Goal: Task Accomplishment & Management: Manage account settings

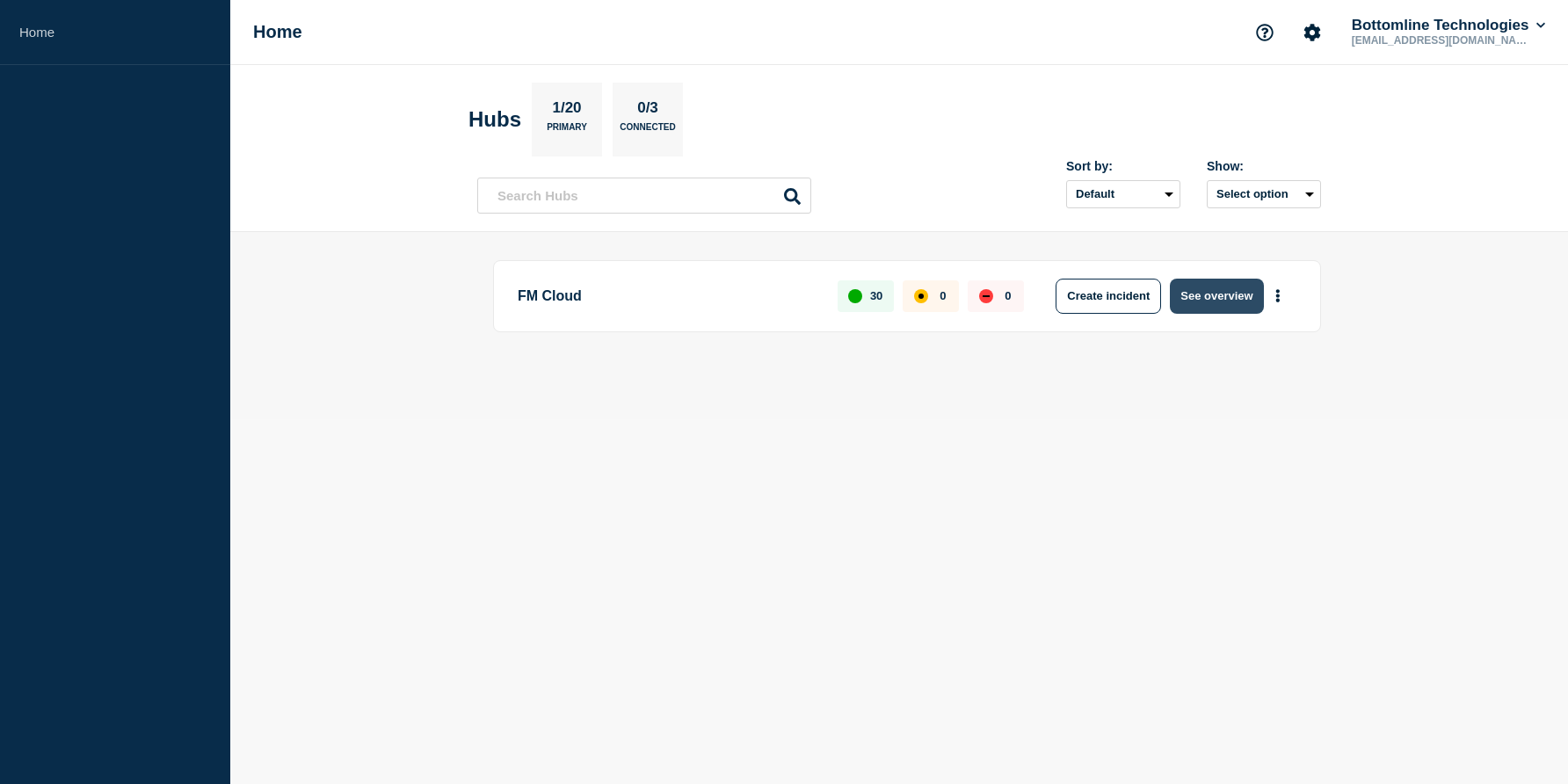
click at [1199, 295] on button "See overview" at bounding box center [1216, 297] width 93 height 35
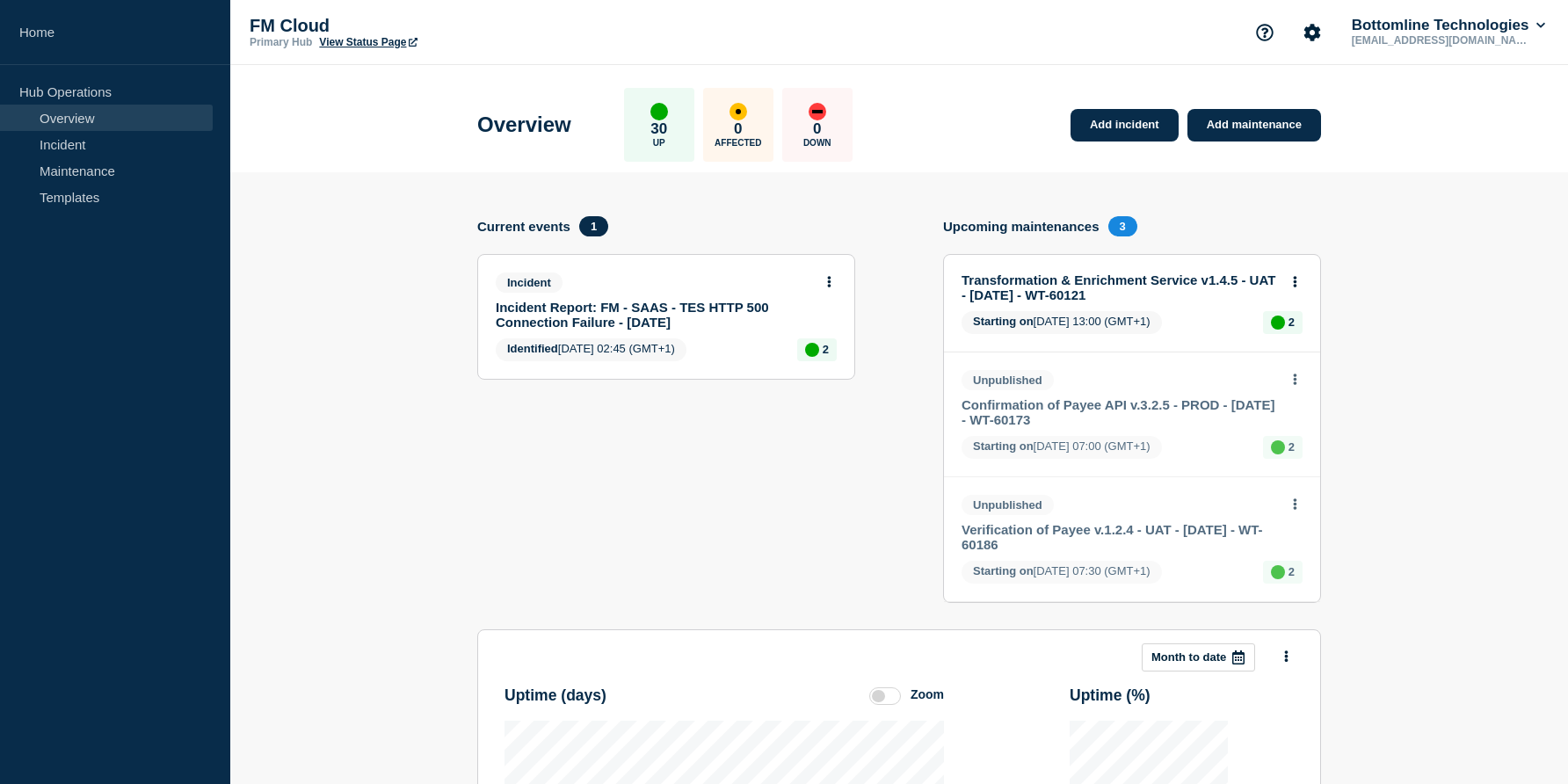
click at [1411, 358] on section "Add incident Add maintenance Current events 1 Incident Incident Report: FM - SA…" at bounding box center [899, 570] width 1337 height 795
click at [60, 172] on link "Maintenance" at bounding box center [106, 170] width 212 height 26
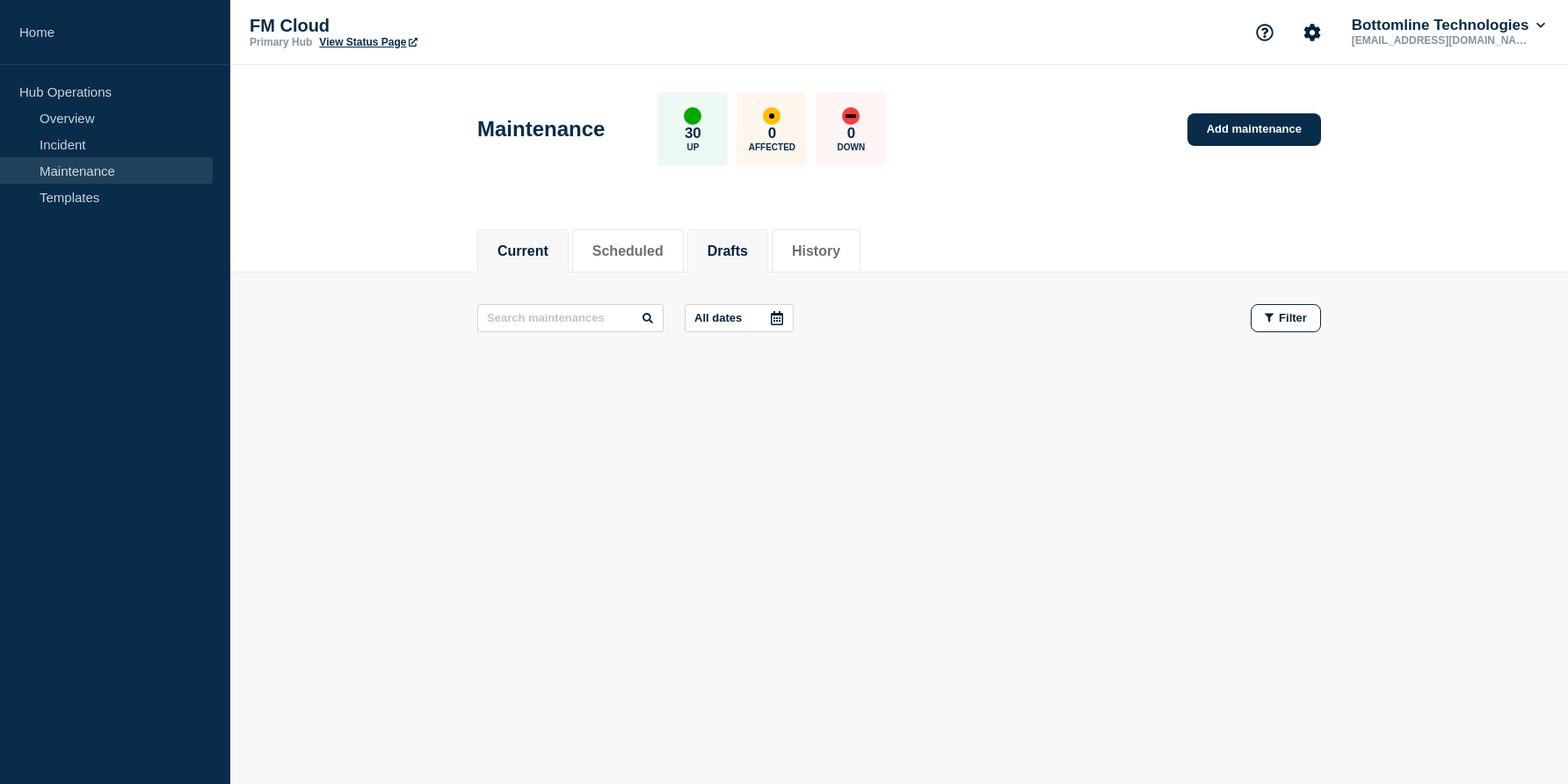
click at [717, 256] on button "Drafts" at bounding box center [727, 252] width 40 height 16
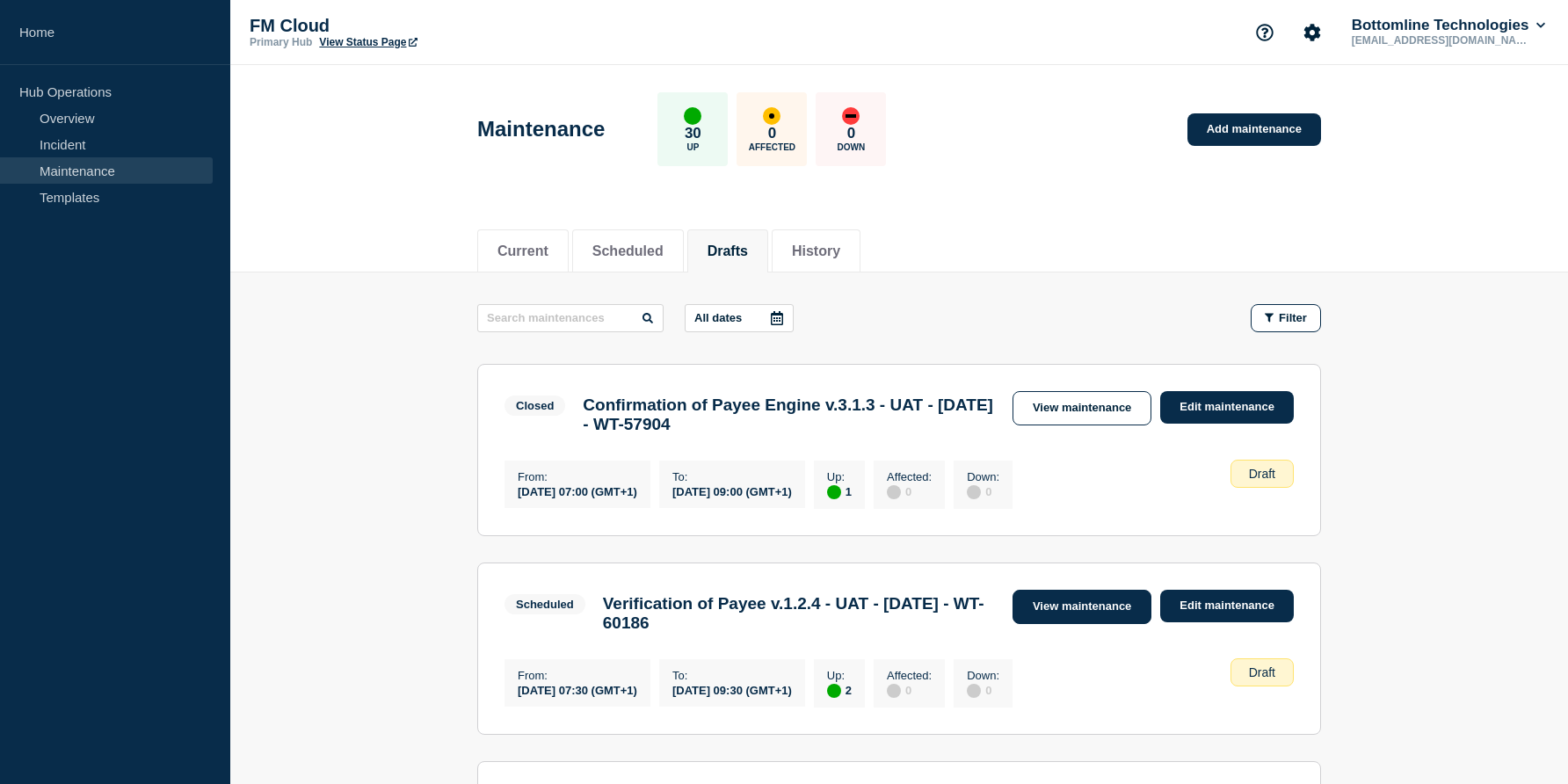
click at [1086, 616] on link "View maintenance" at bounding box center [1082, 606] width 139 height 34
click at [640, 246] on button "Scheduled" at bounding box center [627, 252] width 71 height 16
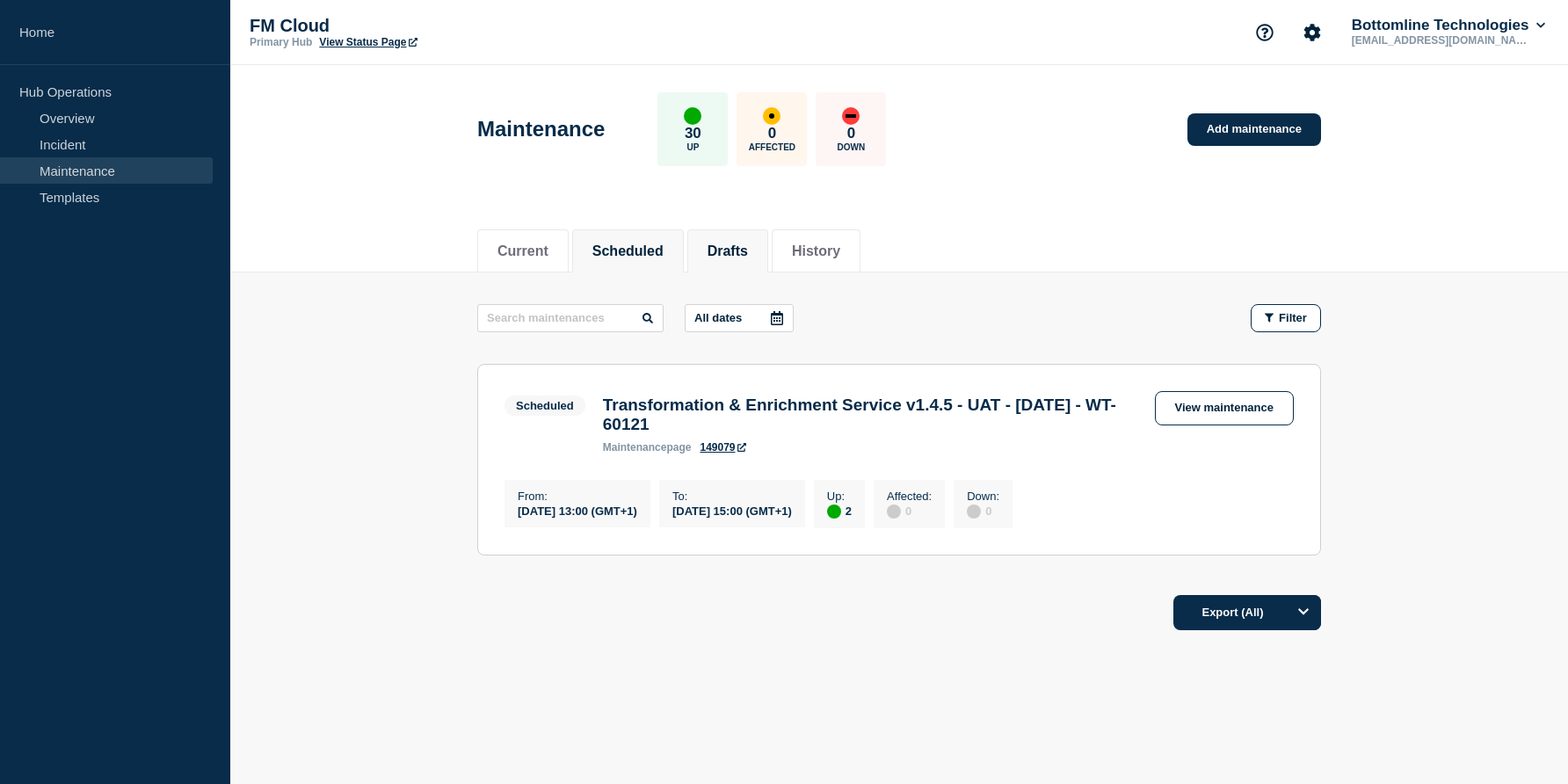
click at [724, 252] on button "Drafts" at bounding box center [727, 252] width 40 height 16
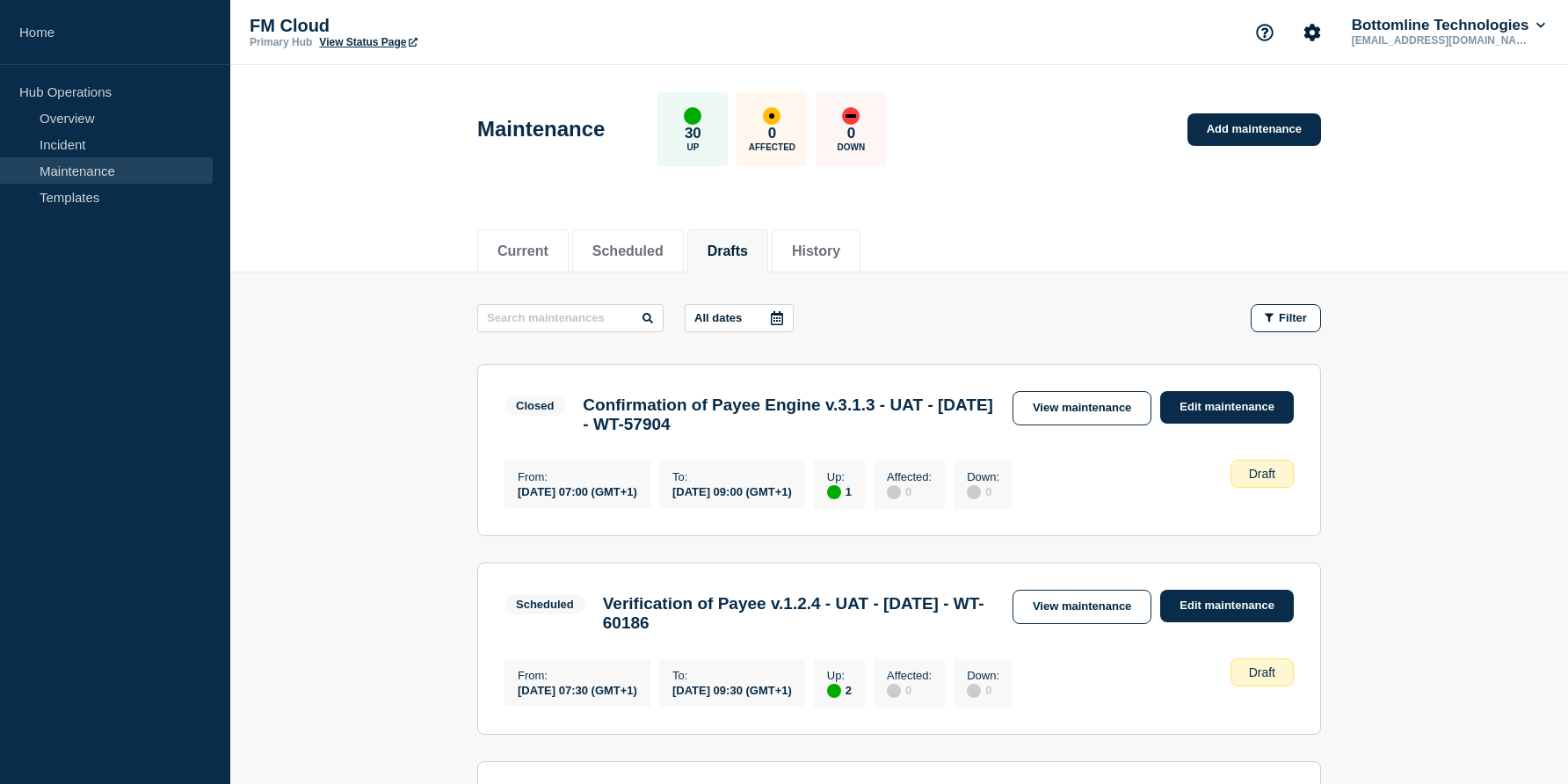
click at [344, 675] on main "All dates Filter Closed 1 Up Confirmation of Payee Engine v.3.1.3 - UAT - 20/AU…" at bounding box center [899, 616] width 1337 height 687
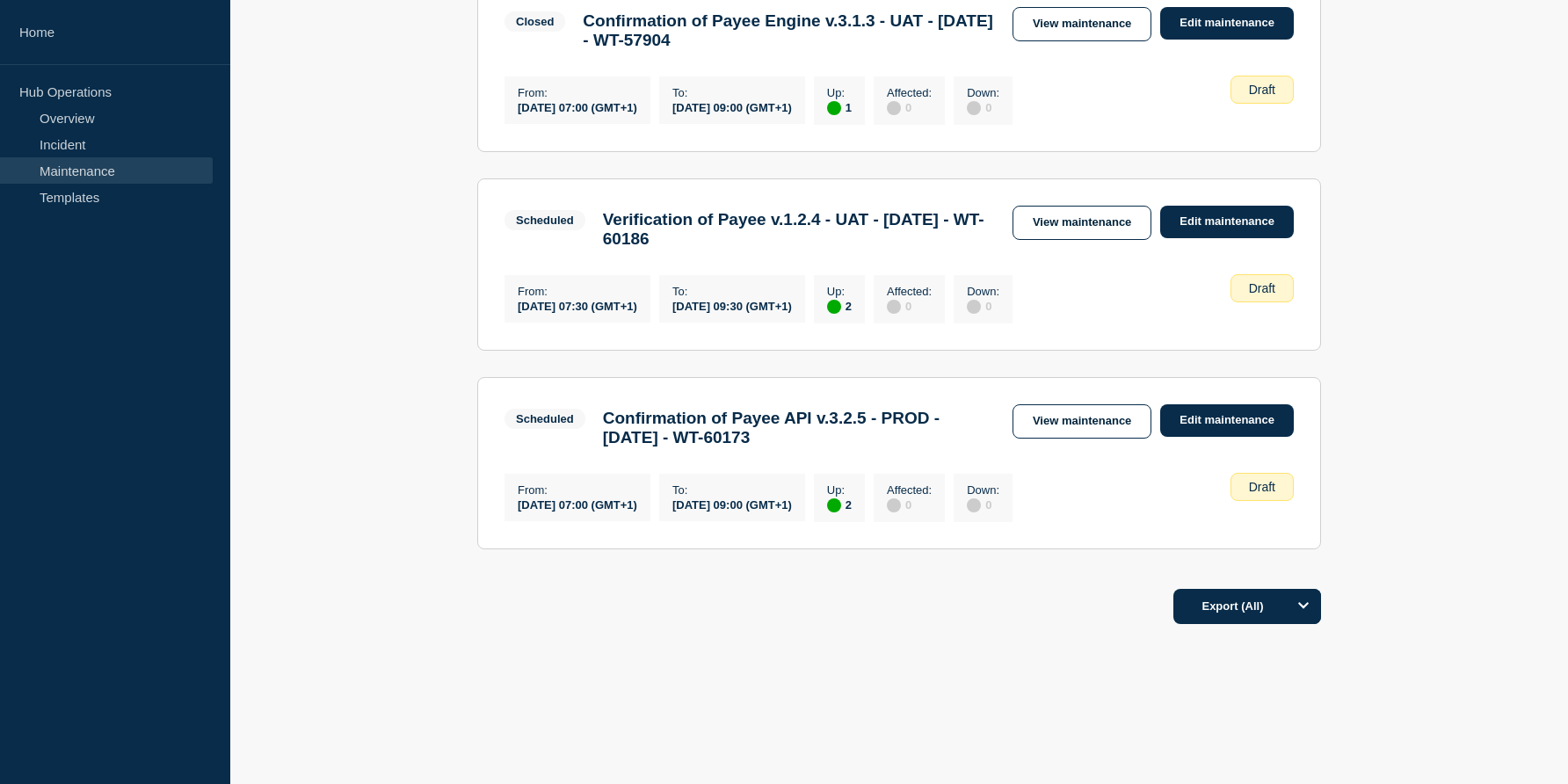
scroll to position [417, 0]
click at [1202, 413] on link "Edit maintenance" at bounding box center [1226, 420] width 133 height 32
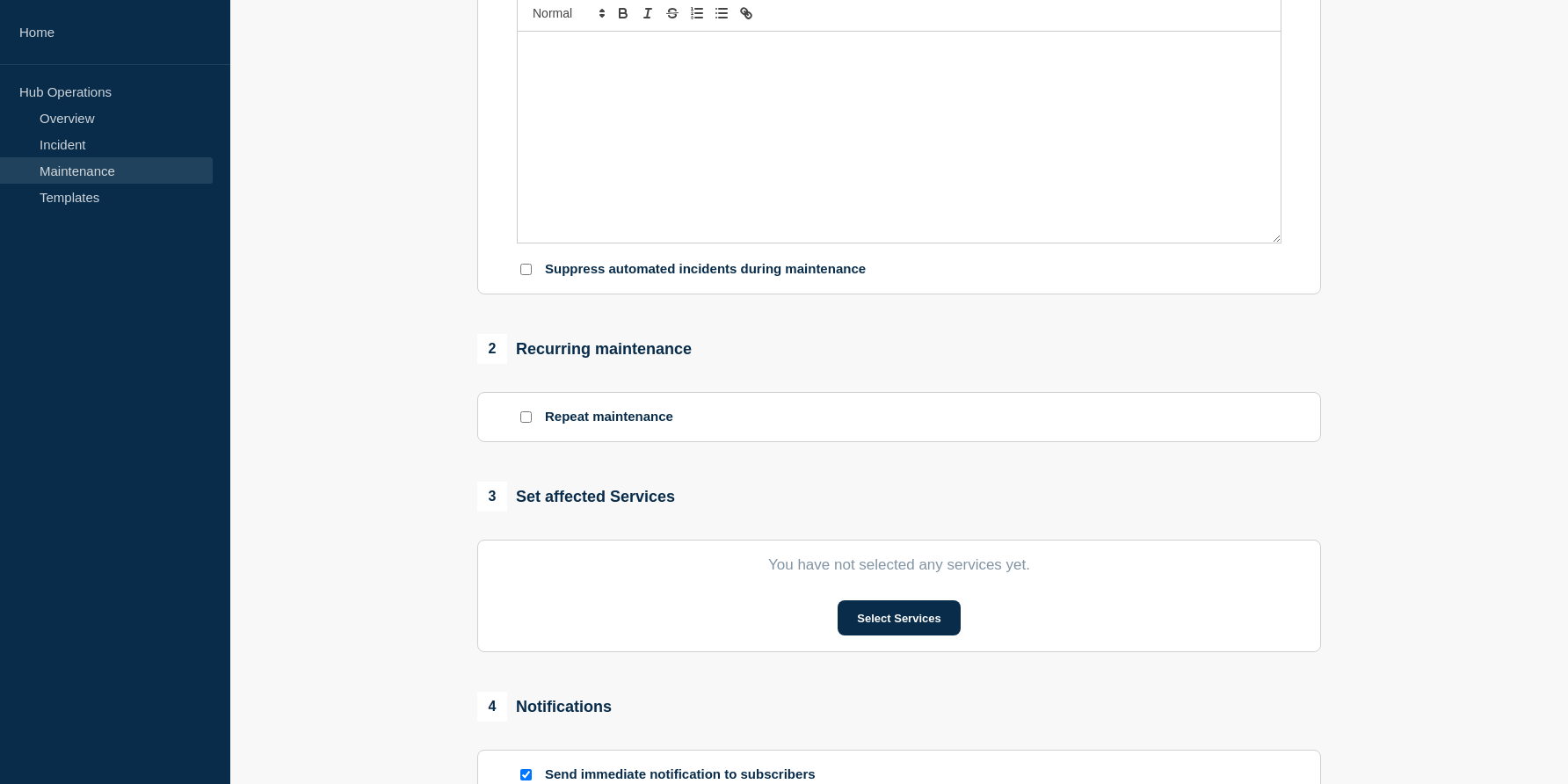
type input "Confirmation of Payee API v.3.2.5 - PROD - 09/OCT/2025 - WT-60173"
type input "2025-10-09"
type input "07:00"
type input "2025-10-09"
type input "09:00"
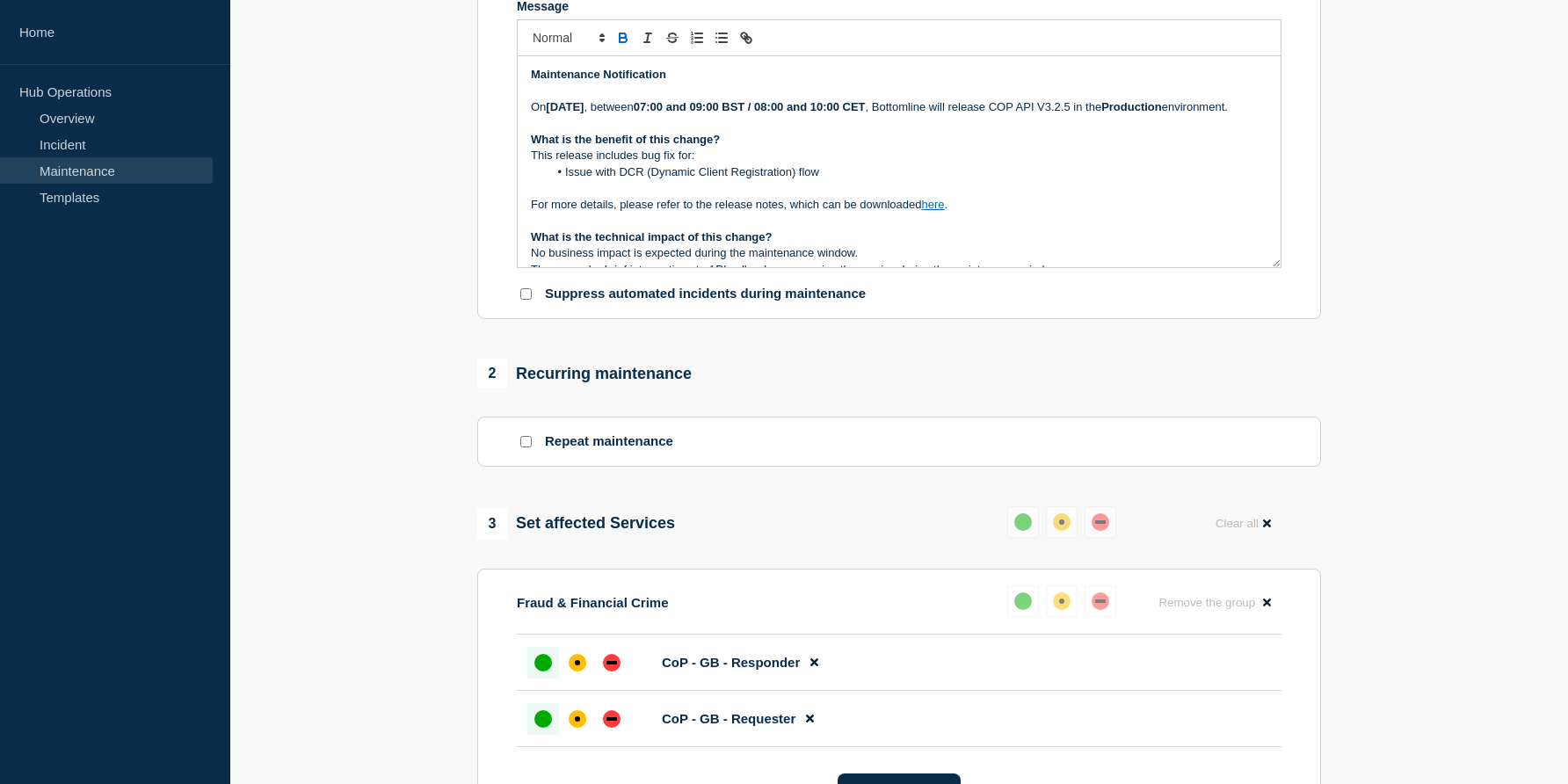
click at [781, 163] on p "This release includes bug fix for:" at bounding box center [899, 156] width 736 height 16
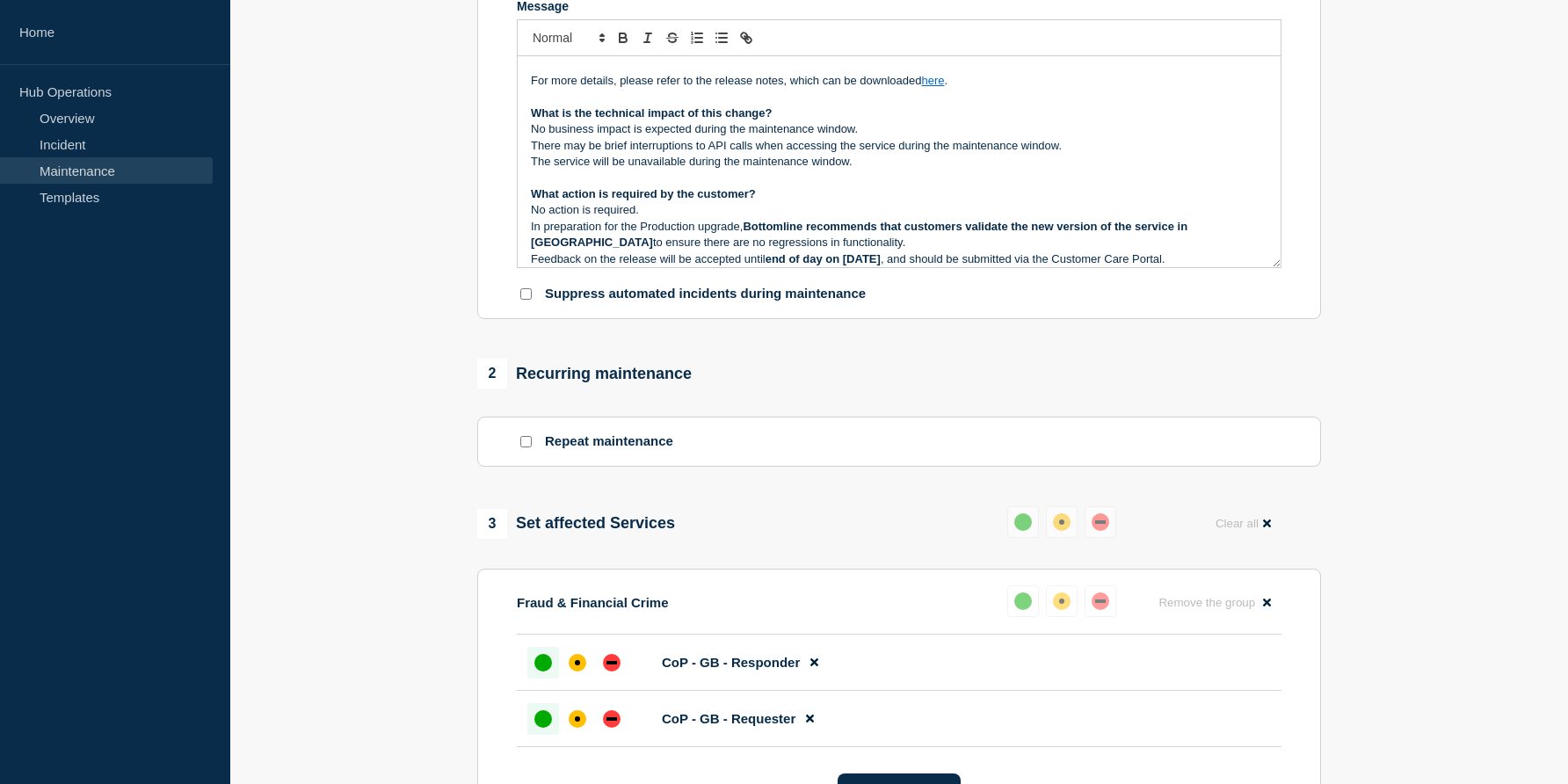
scroll to position [237, 0]
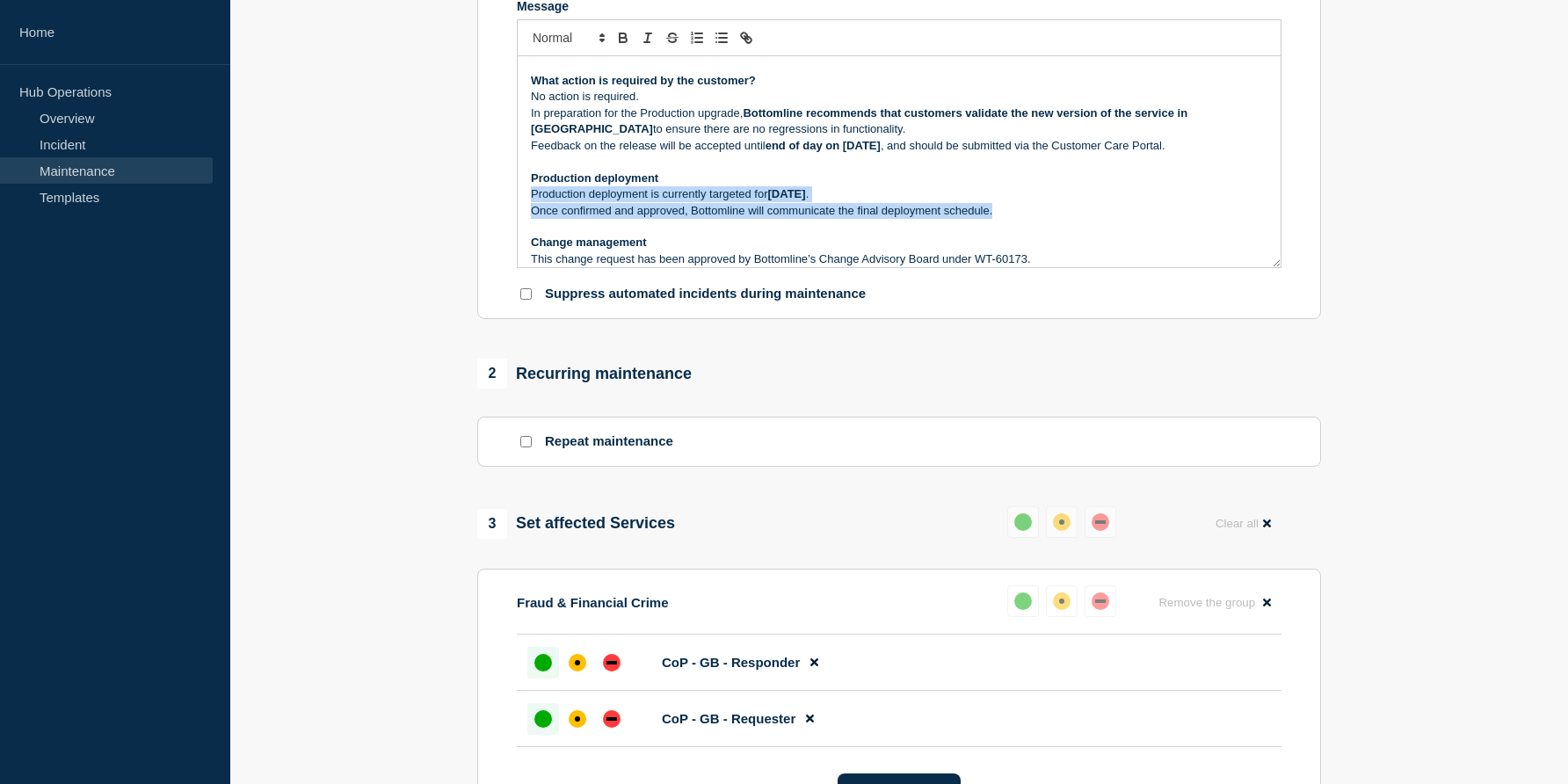
drag, startPoint x: 999, startPoint y: 251, endPoint x: 524, endPoint y: 236, distance: 475.2
click at [524, 236] on div "Maintenance Notification On Thursday 9th Oct 2025 , between 07:00 and 09:00 BST…" at bounding box center [899, 161] width 762 height 210
click at [804, 186] on p "Production deployment" at bounding box center [899, 178] width 736 height 16
drag, startPoint x: 997, startPoint y: 248, endPoint x: 514, endPoint y: 219, distance: 483.9
click at [514, 219] on section "Title (required) Confirmation of Payee API v.3.2.5 - PROD - 09/OCT/2025 - WT-60…" at bounding box center [899, 68] width 844 height 503
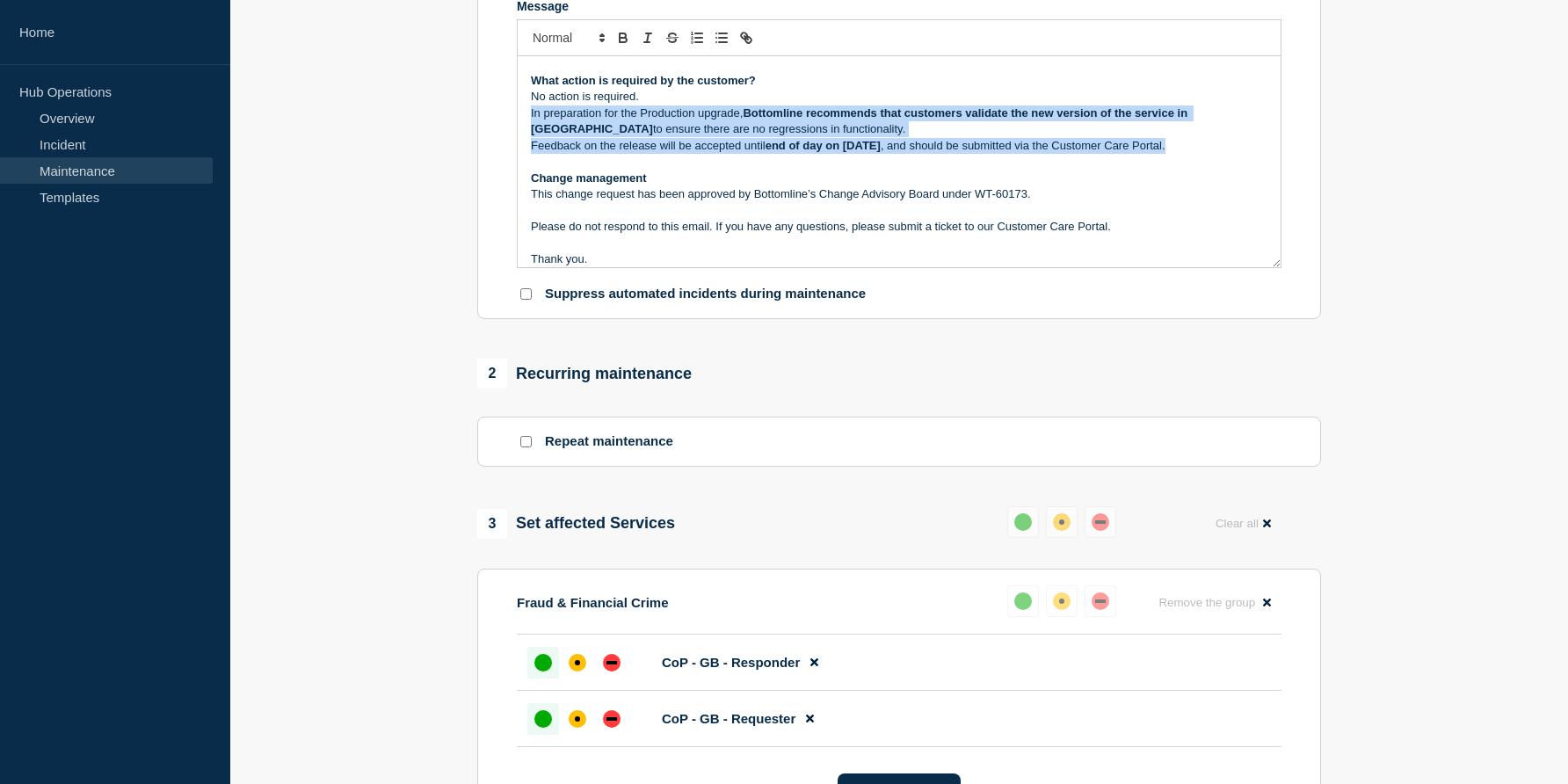
drag, startPoint x: 530, startPoint y: 155, endPoint x: 1227, endPoint y: 184, distance: 697.6
click at [1227, 184] on div "Maintenance Notification On Thursday 9th Oct 2025 , between 07:00 and 09:00 BST…" at bounding box center [899, 161] width 762 height 210
click at [864, 152] on strong "end of day on OCT 8th, 2025" at bounding box center [823, 145] width 115 height 13
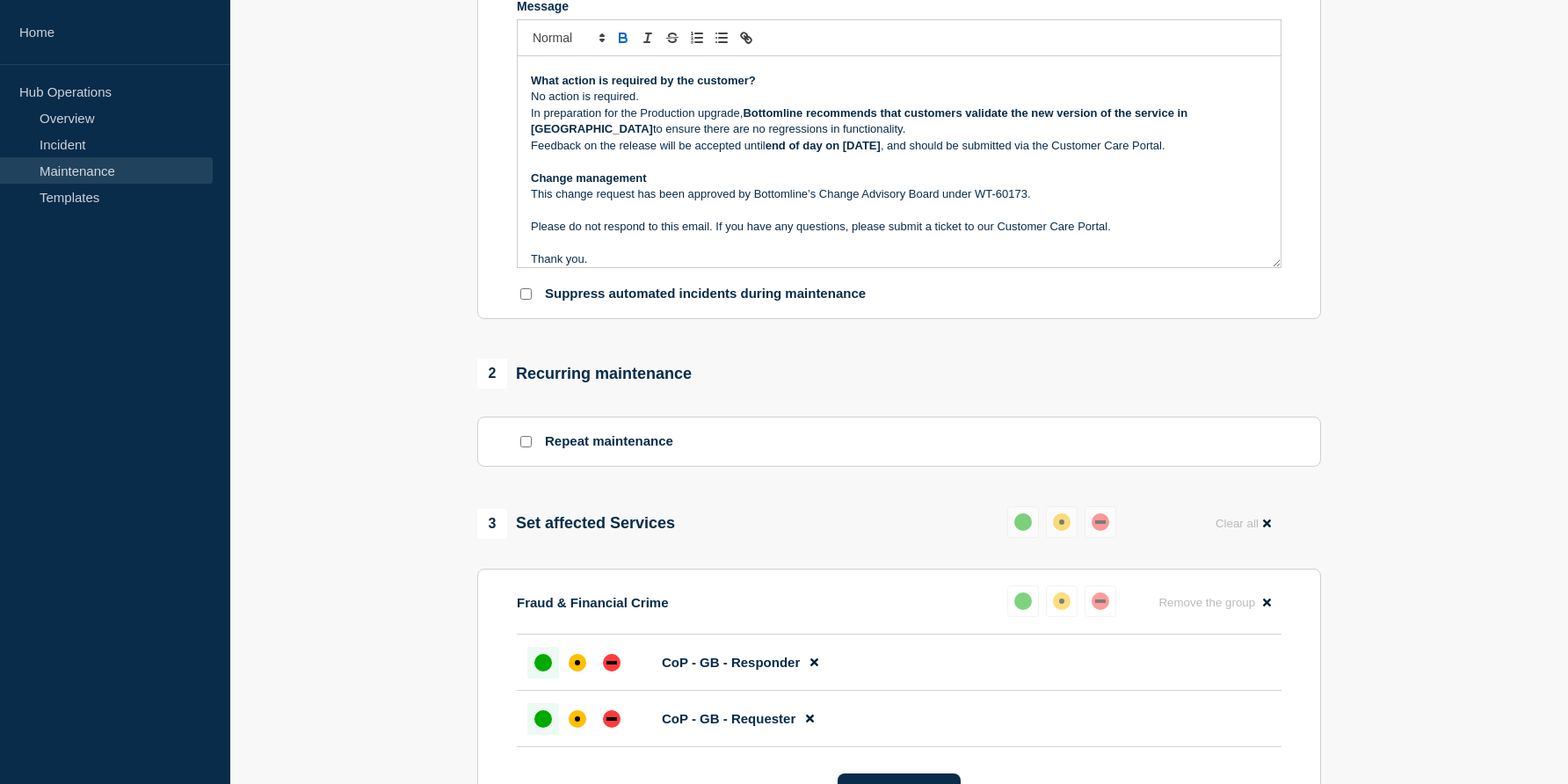
click at [377, 629] on section "1 Provide details Title (required) Confirmation of Payee API v.3.2.5 - PROD - 0…" at bounding box center [899, 442] width 1337 height 1368
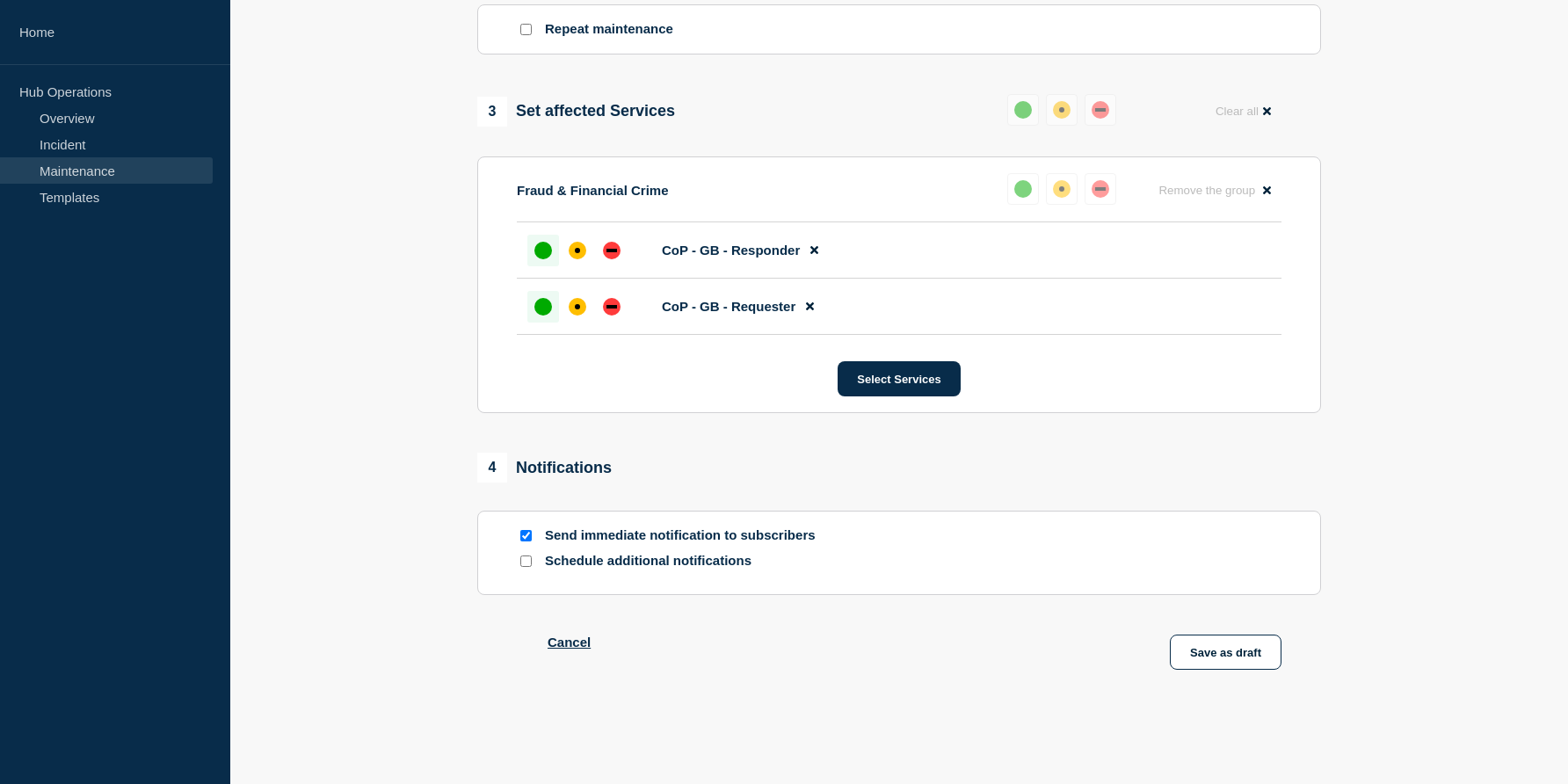
scroll to position [872, 0]
click at [1204, 648] on button "Save as draft" at bounding box center [1225, 652] width 112 height 35
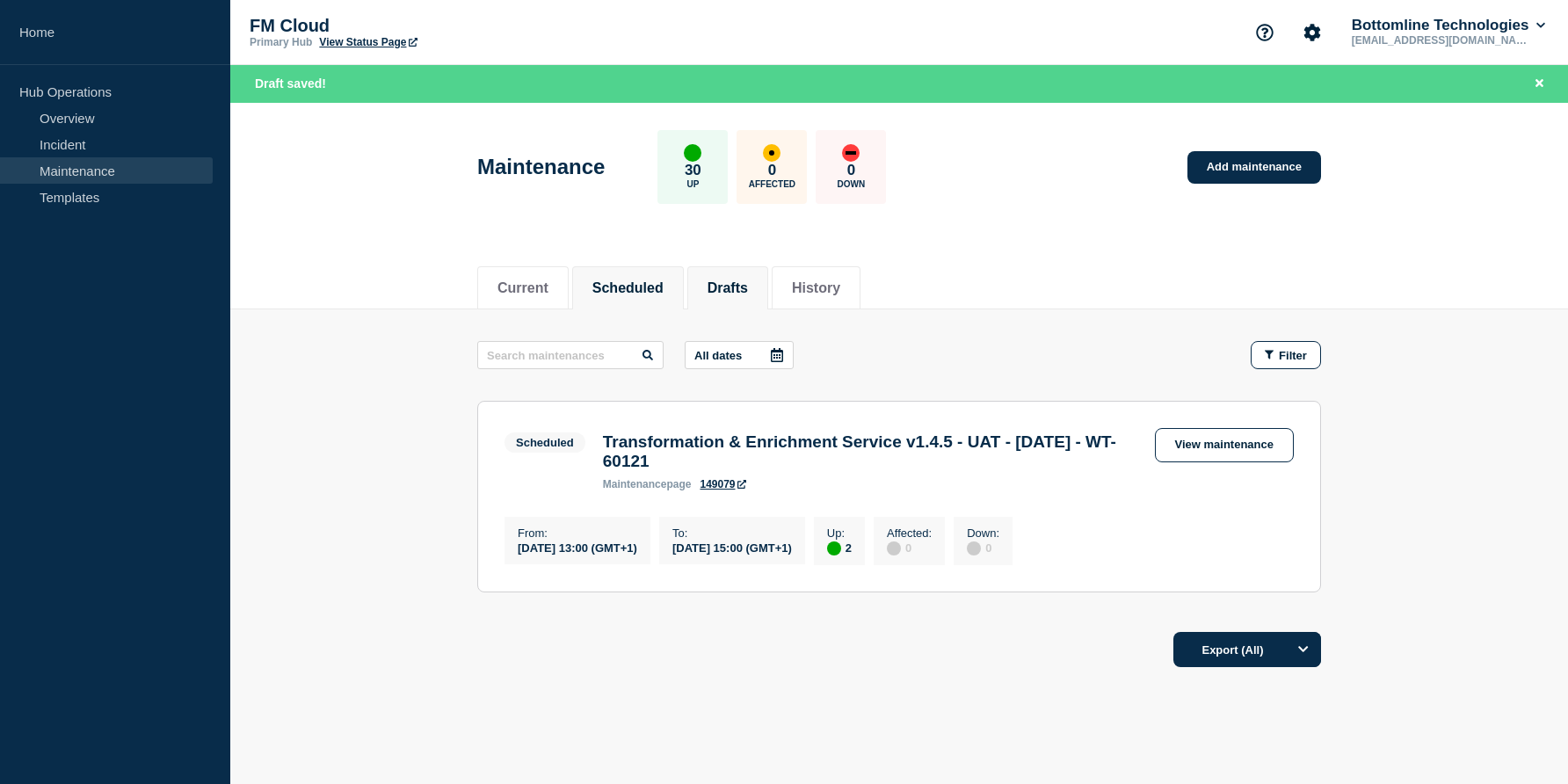
click at [731, 296] on button "Drafts" at bounding box center [727, 288] width 40 height 16
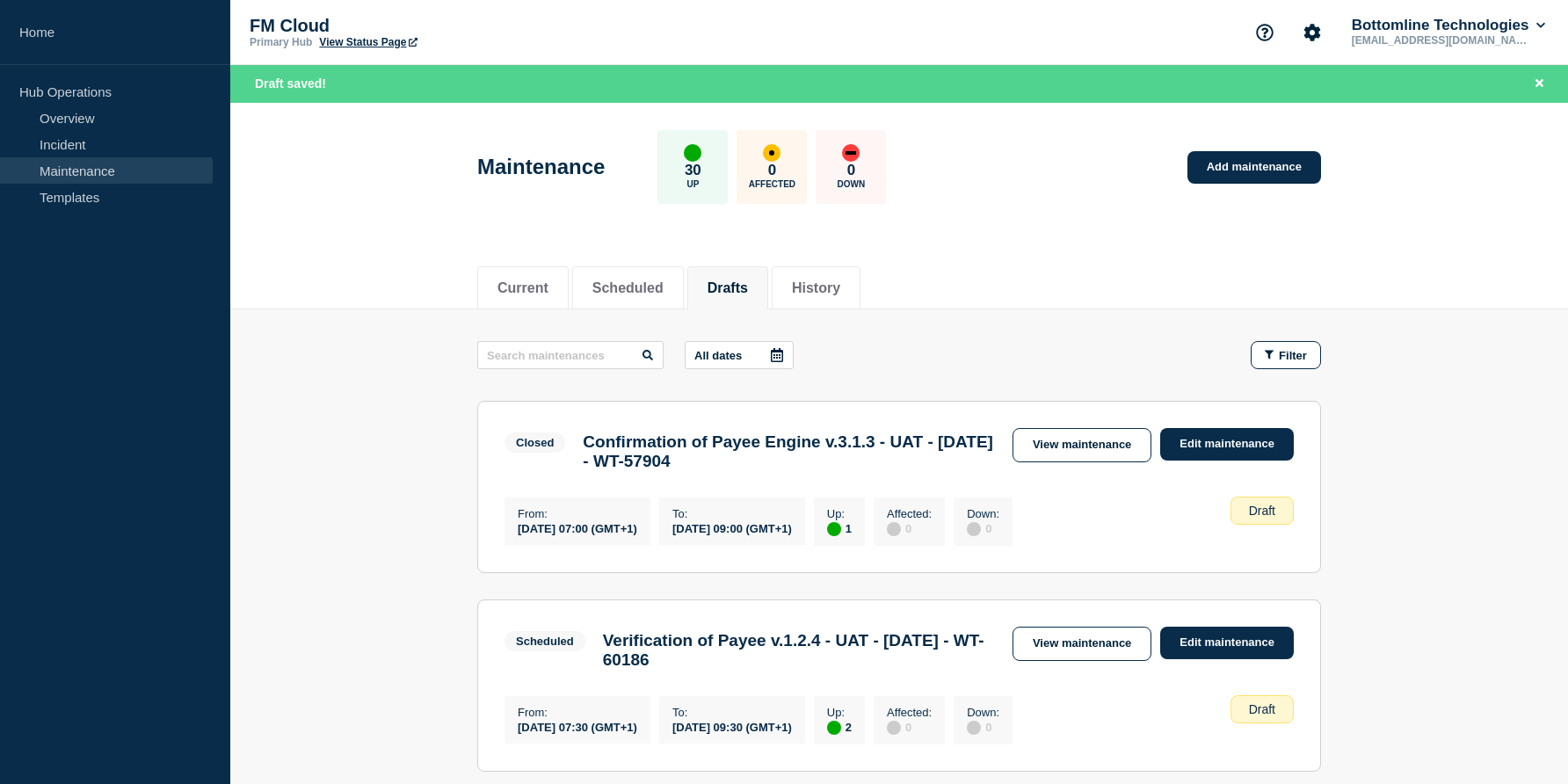
click at [360, 563] on main "All dates Filter Closed 1 Up Confirmation of Payee Engine v.3.1.3 - UAT - 20/AU…" at bounding box center [899, 752] width 1337 height 886
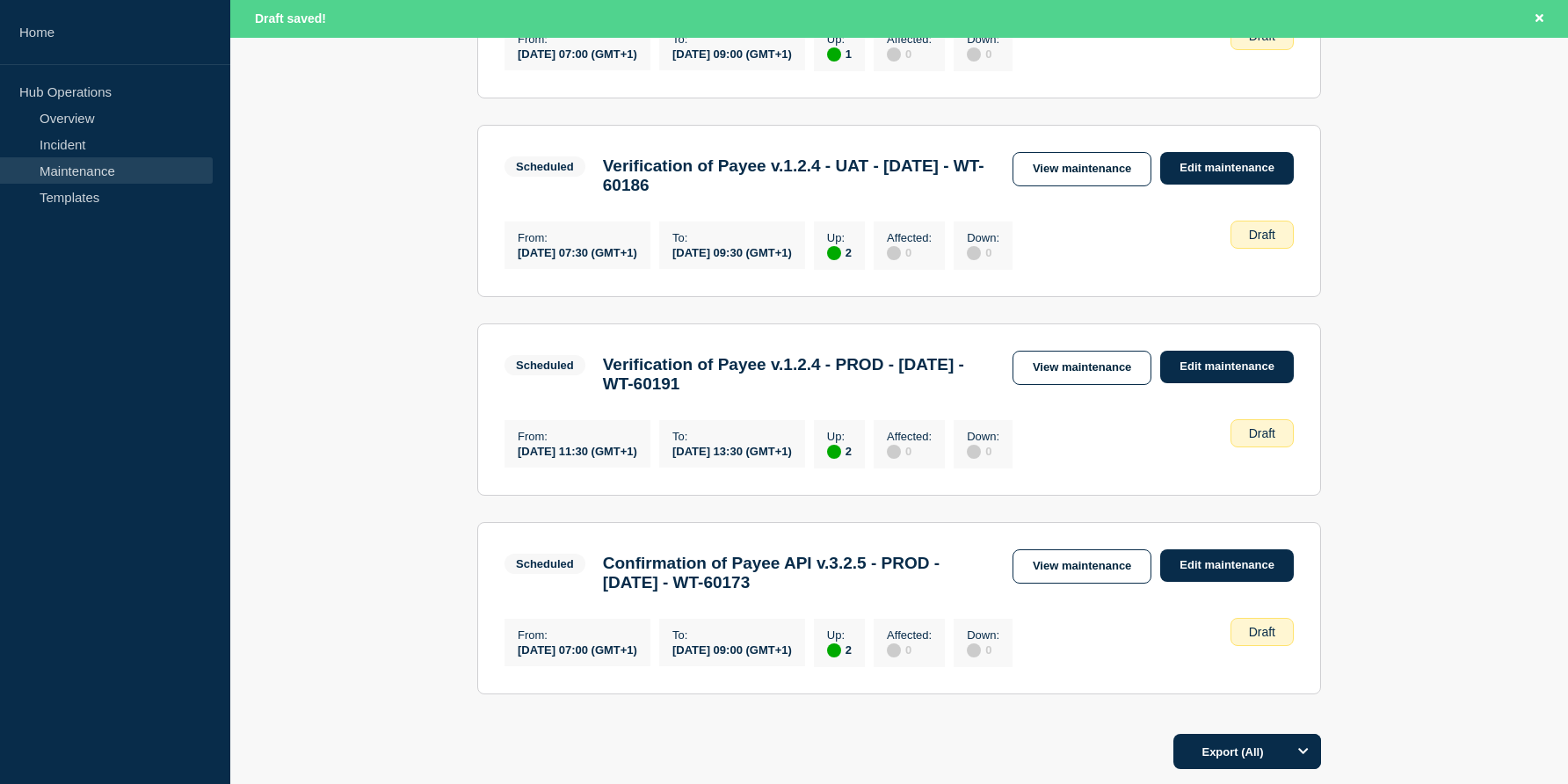
scroll to position [492, 0]
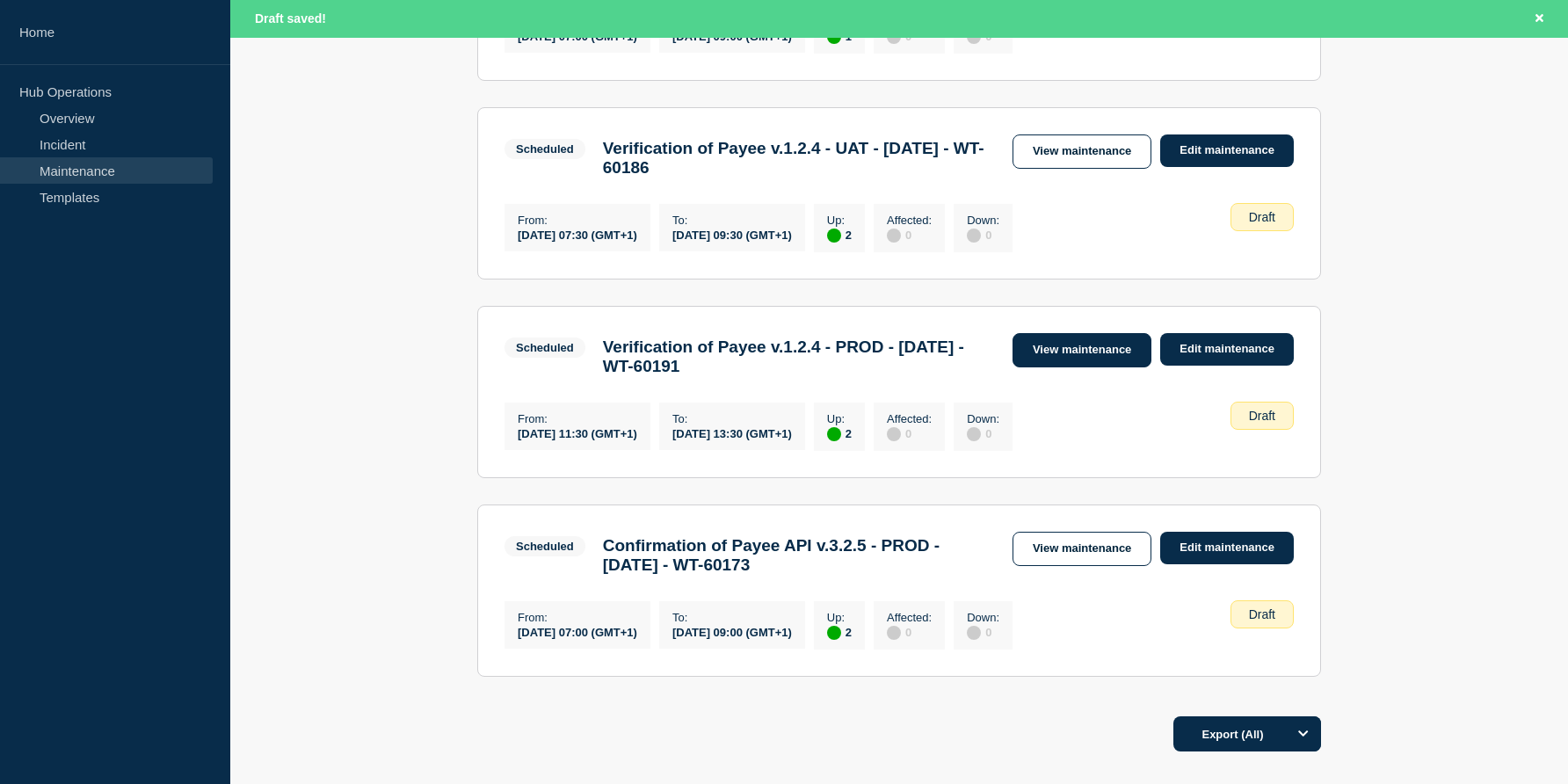
click at [1111, 367] on link "View maintenance" at bounding box center [1082, 349] width 139 height 34
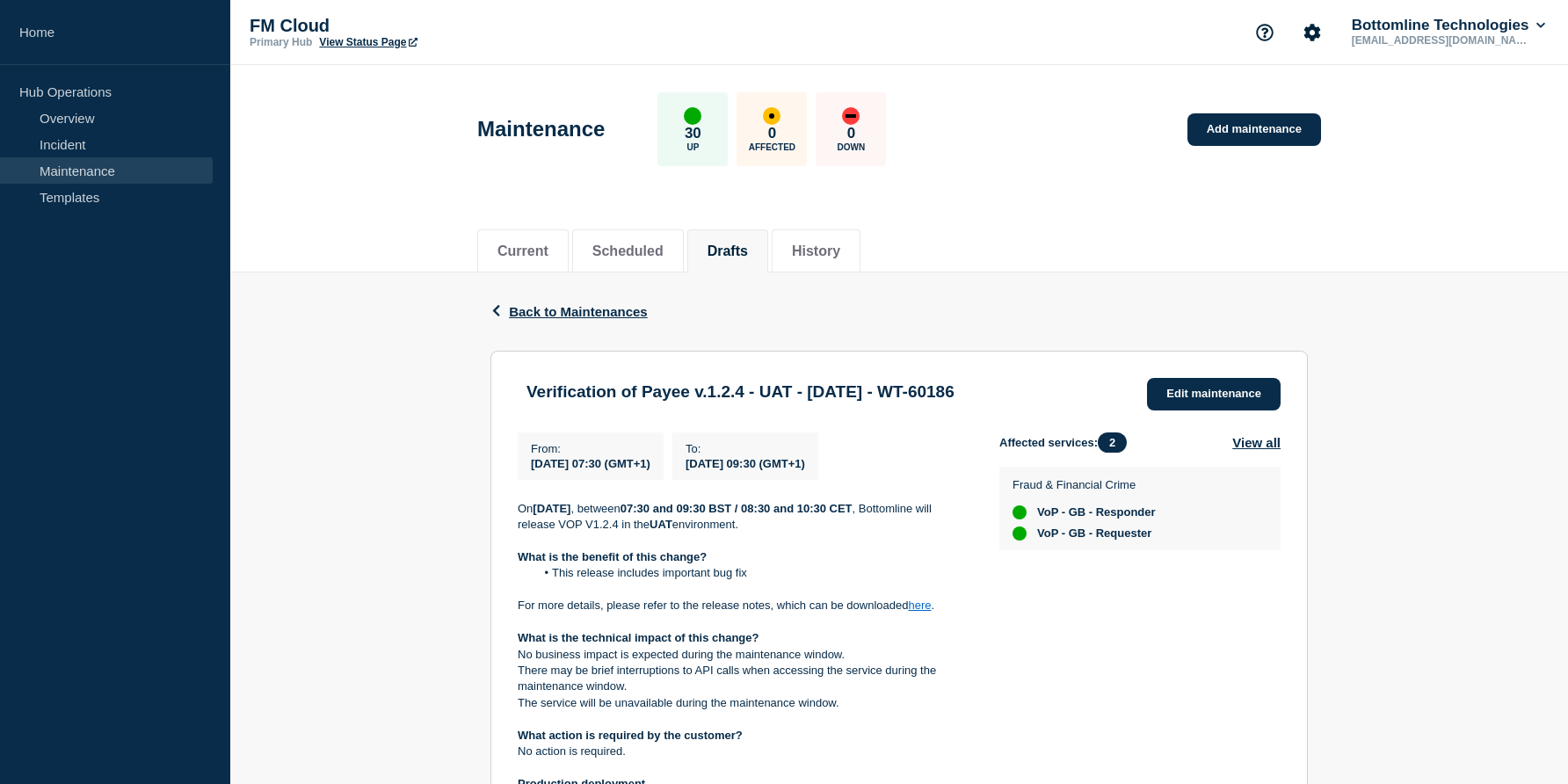
click at [926, 612] on link "here" at bounding box center [918, 604] width 23 height 13
click at [927, 612] on link "here" at bounding box center [918, 604] width 23 height 13
click at [1224, 397] on link "Edit maintenance" at bounding box center [1214, 393] width 133 height 32
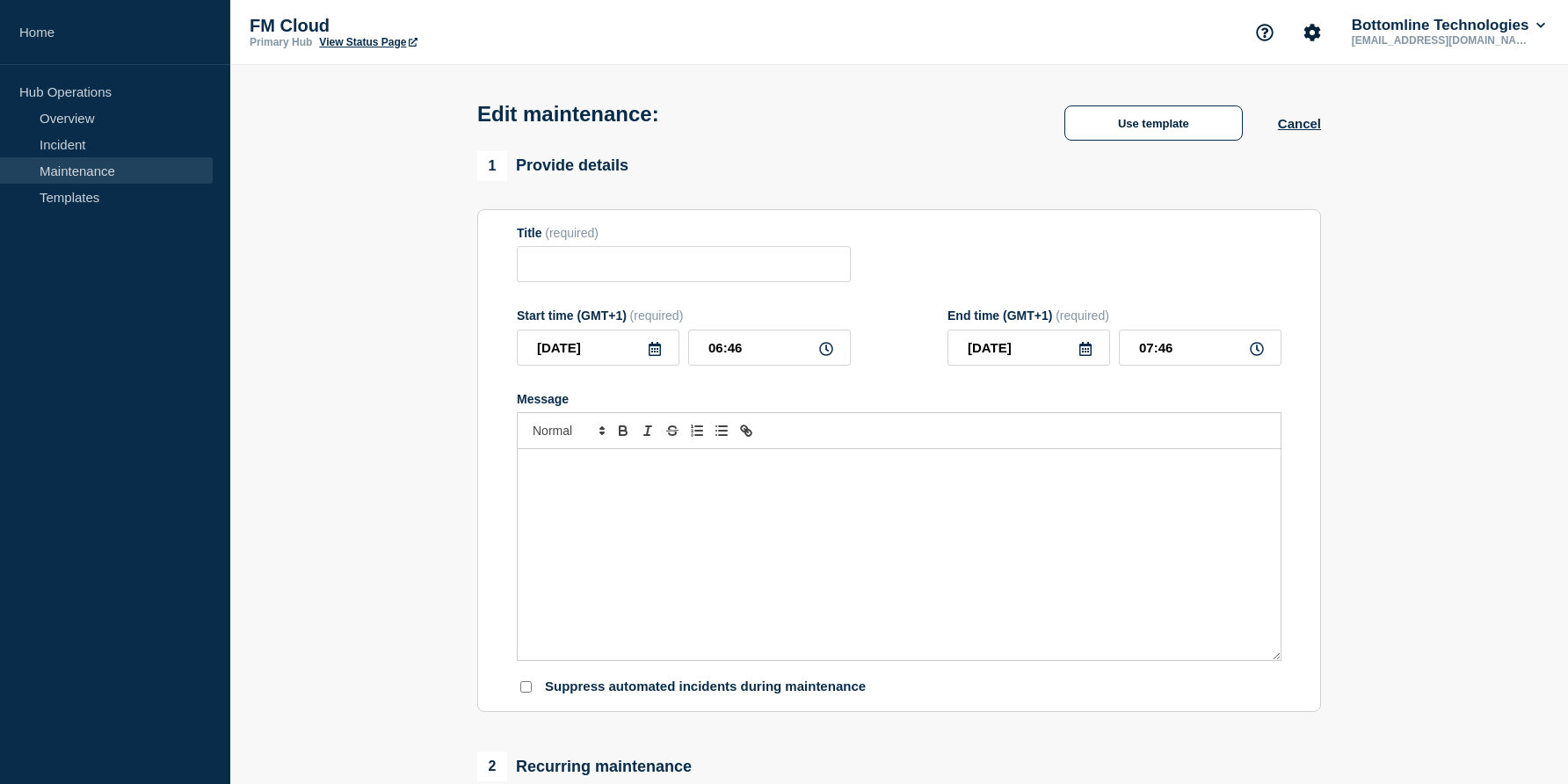
type input "Verification of Payee v.1.2.4 - PROD - [DATE] - WT-60191"
type input "11:30"
type input "13:30"
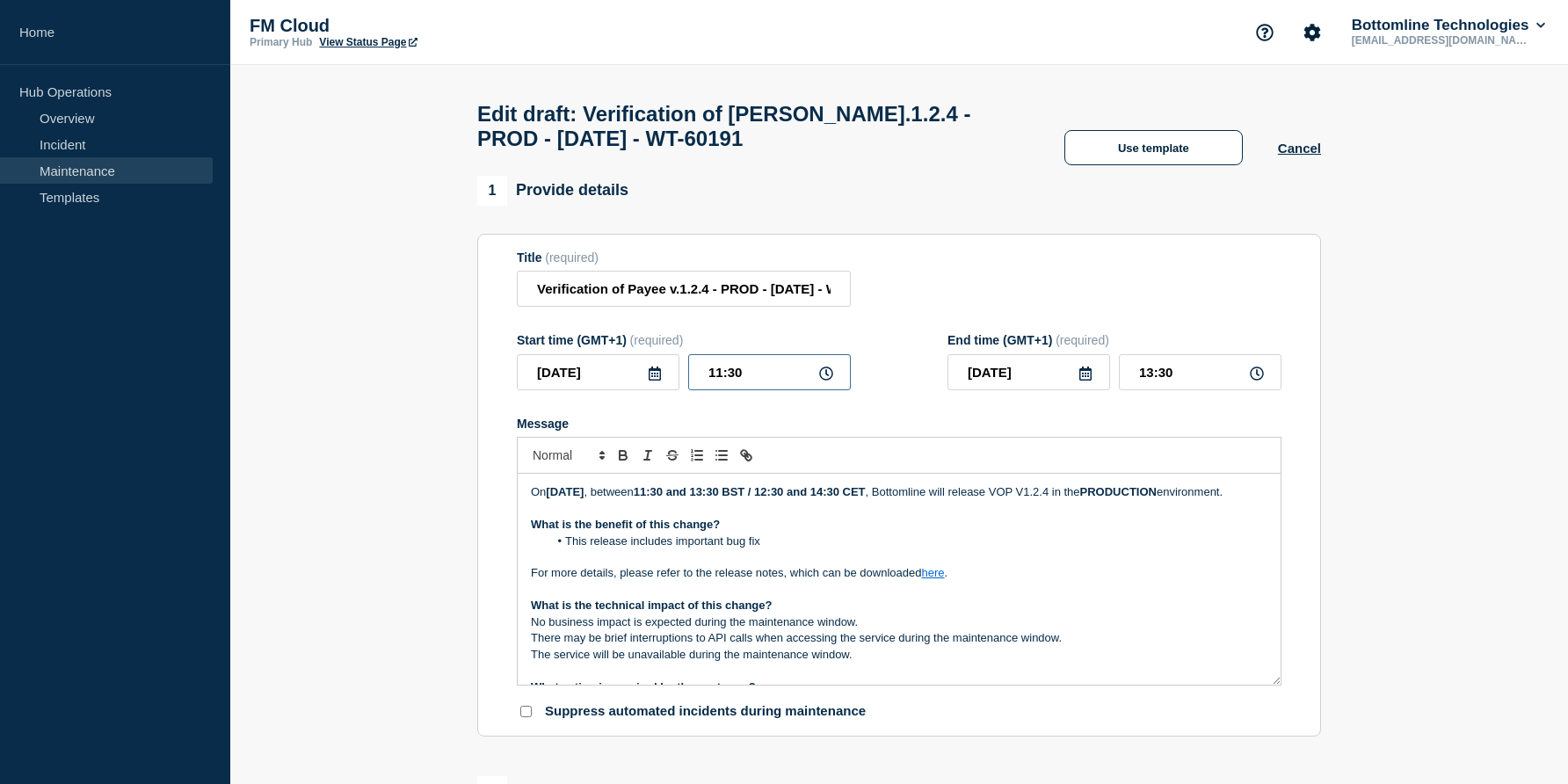
click at [736, 390] on input "11:30" at bounding box center [769, 372] width 162 height 36
type input "11:00"
type input "13:00"
click at [742, 498] on strong "11:30 and 13:30 BST / 12:30 and 14:30 CET" at bounding box center [749, 491] width 232 height 13
click at [797, 498] on strong "11:00 and 13:30 BST / 12:30 and 14:30 CET" at bounding box center [749, 491] width 232 height 13
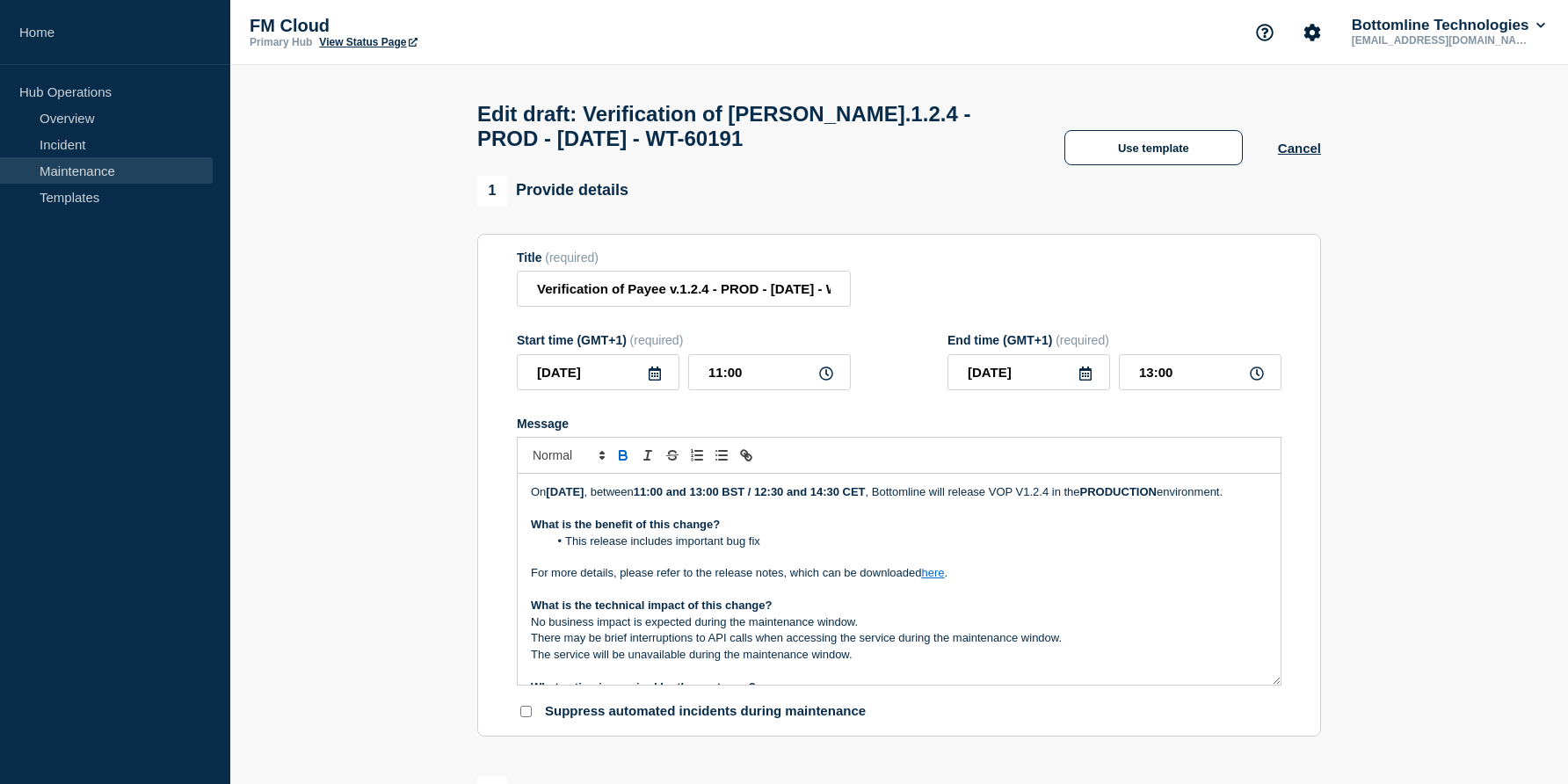
click at [859, 498] on strong "11:00 and 13:00 BST / 12:30 and 14:30 CET" at bounding box center [749, 491] width 232 height 13
click at [865, 498] on strong "11:00 and 13:00 BST / 12:00 and 14:30 CET" at bounding box center [749, 491] width 232 height 13
click at [1055, 597] on p "Message" at bounding box center [899, 589] width 736 height 16
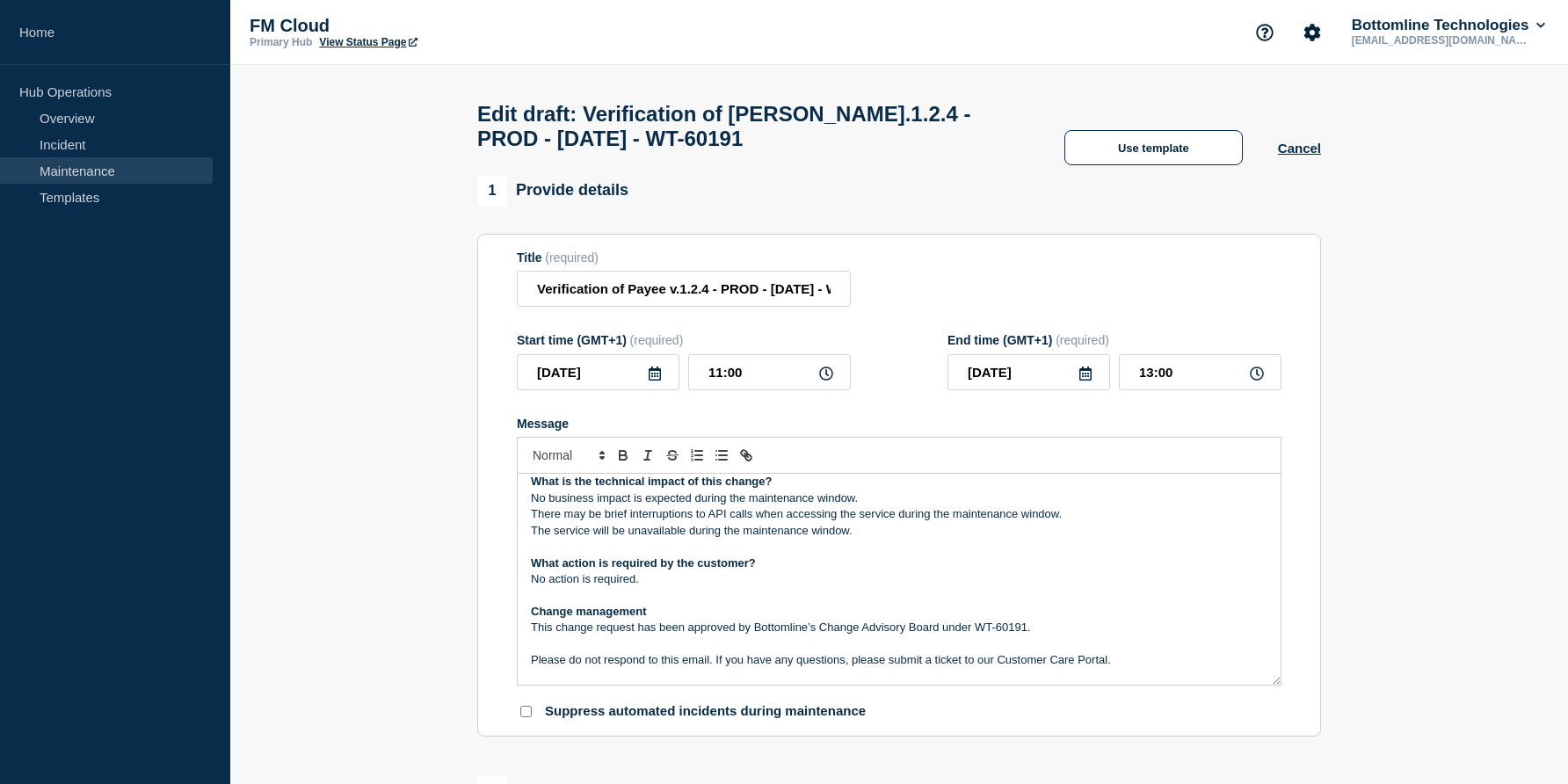
scroll to position [10, 0]
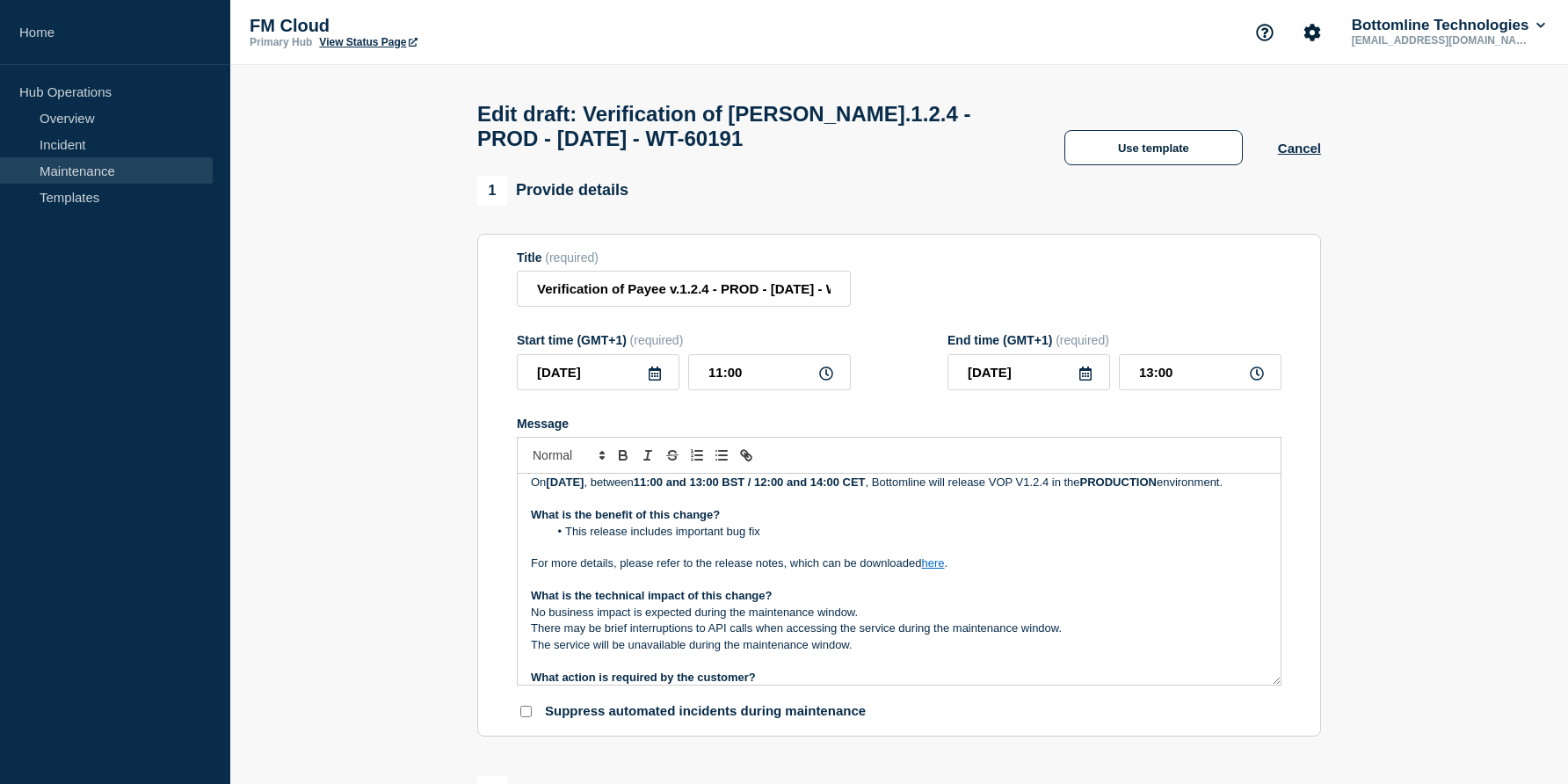
click at [768, 539] on li "This release includes important bug fix" at bounding box center [907, 531] width 719 height 16
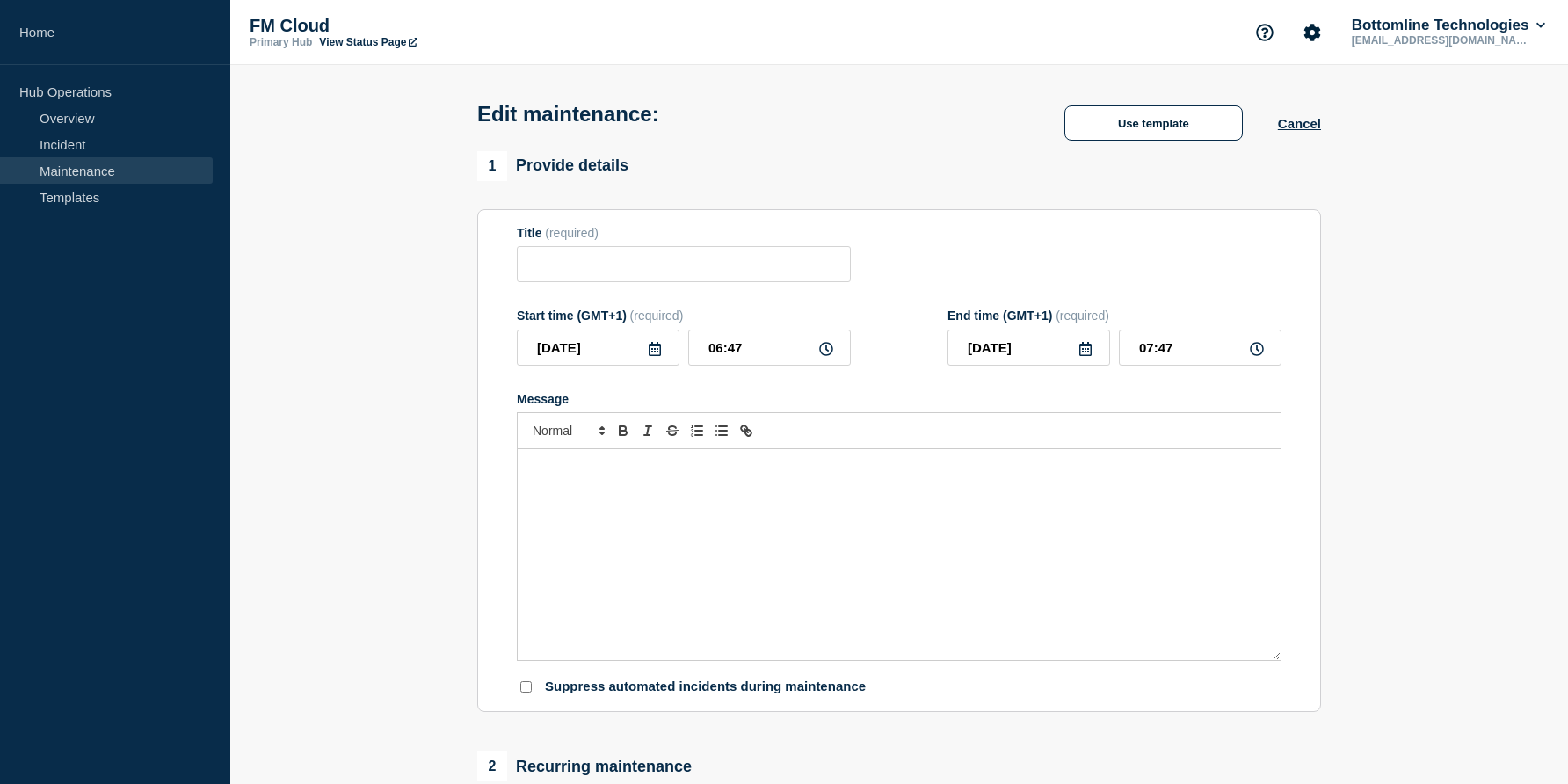
type input "Verification of Payee v.1.2.4 - PROD - [DATE] - WT-60191"
type input "11:30"
type input "13:30"
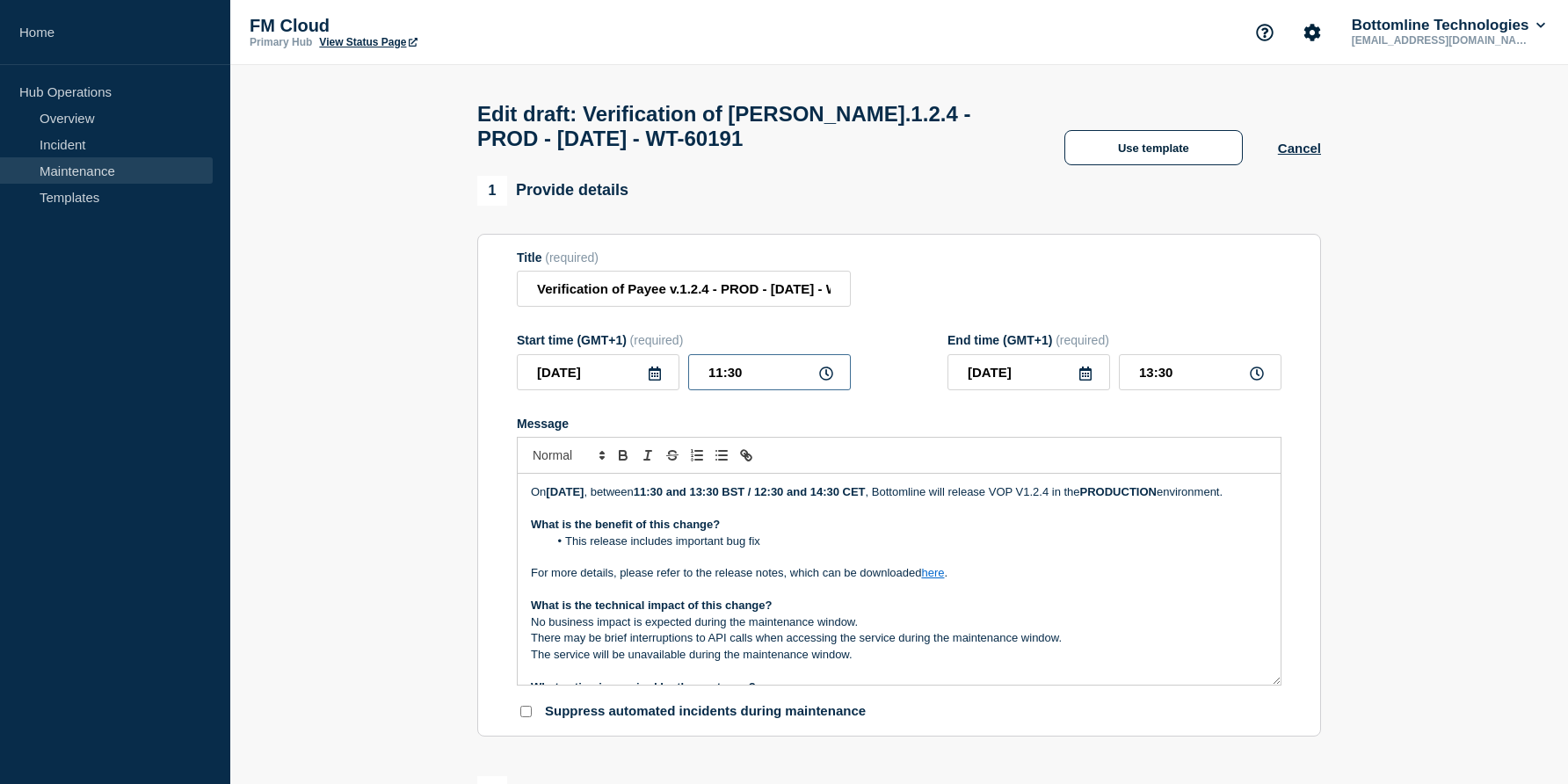
click at [744, 389] on input "11:30" at bounding box center [769, 372] width 162 height 36
click at [734, 391] on input "11:30" at bounding box center [769, 372] width 162 height 36
type input "11:00"
type input "13:00"
click at [878, 500] on p "[DATE][DATE] , between 11:30 and 13:30 BST / 12:30 and 14:30 CET , Bottomline w…" at bounding box center [899, 492] width 736 height 16
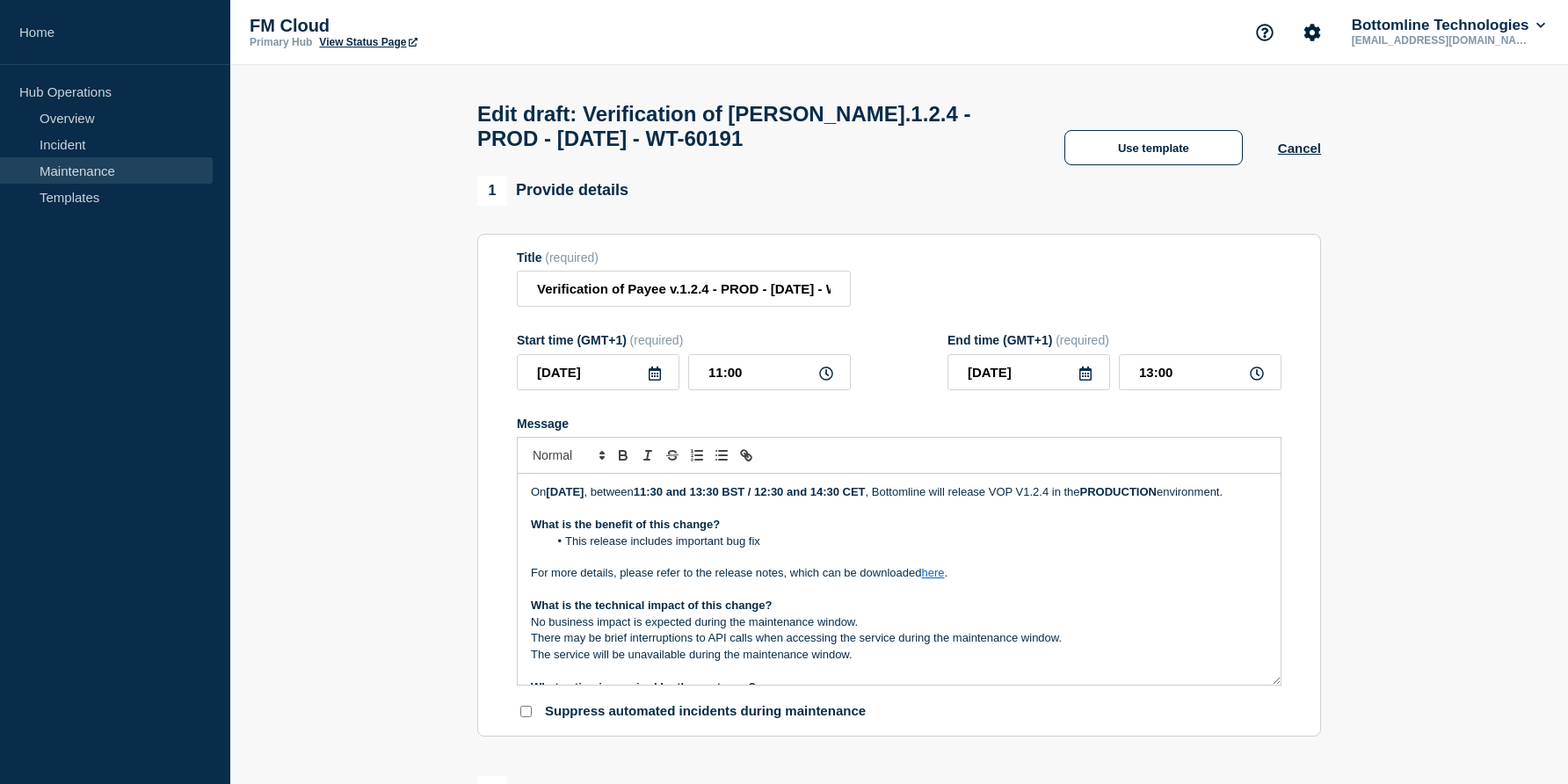
click at [740, 498] on strong "11:30 and 13:30 BST / 12:30 and 14:30 CET" at bounding box center [749, 491] width 232 height 13
click at [796, 498] on strong "11:00 and 13:30 BST / 12:30 and 14:30 CET" at bounding box center [749, 491] width 232 height 13
click at [863, 498] on strong "11:00 and 13:00 BST / 12:30 and 14:30 CET" at bounding box center [749, 491] width 232 height 13
click at [865, 498] on strong "11:00 and 13:00 BST / 12:00 and 14:30 CET" at bounding box center [749, 491] width 232 height 13
click at [763, 549] on li "This release includes important bug fix" at bounding box center [907, 541] width 719 height 16
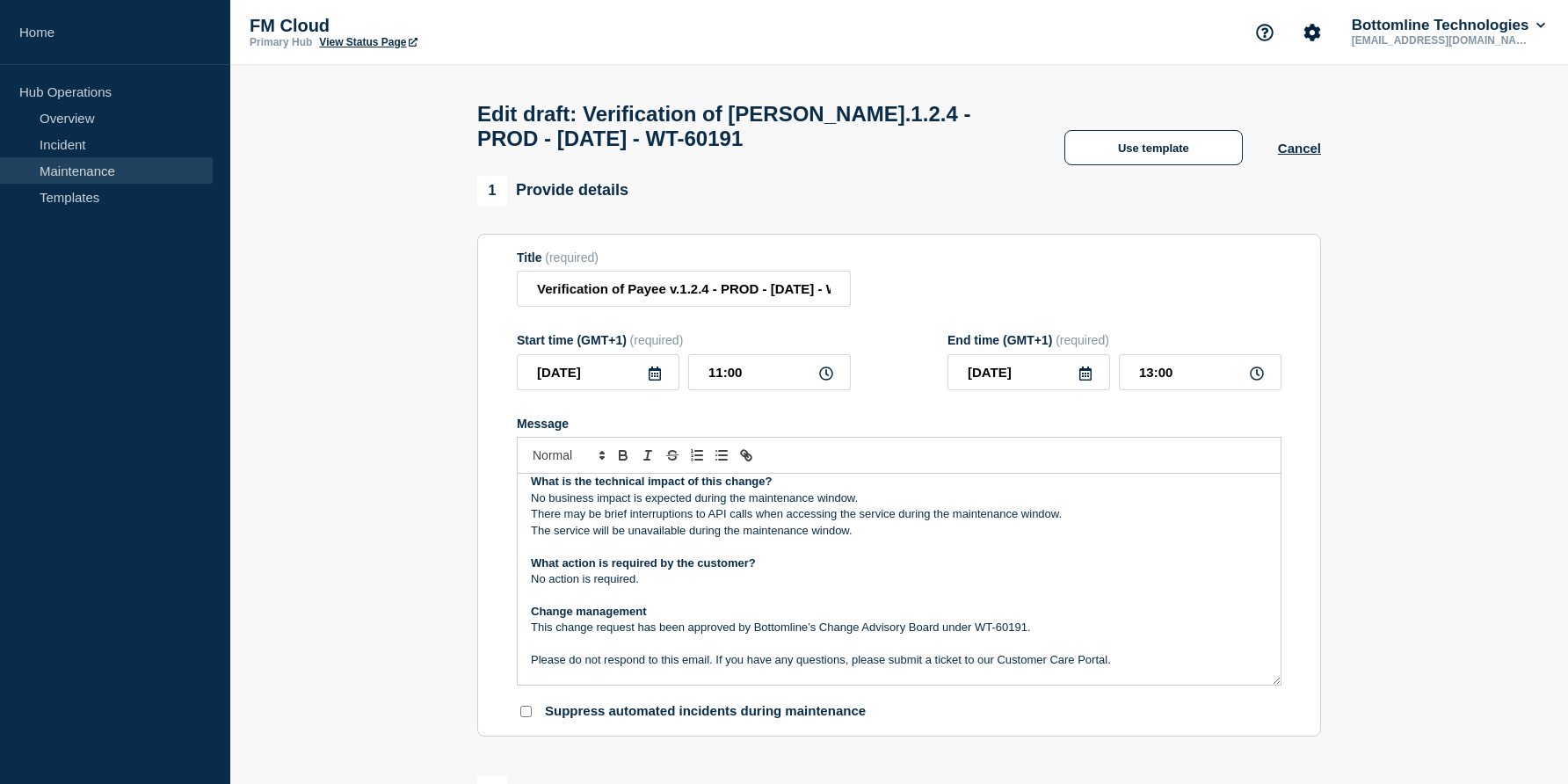
scroll to position [215, 0]
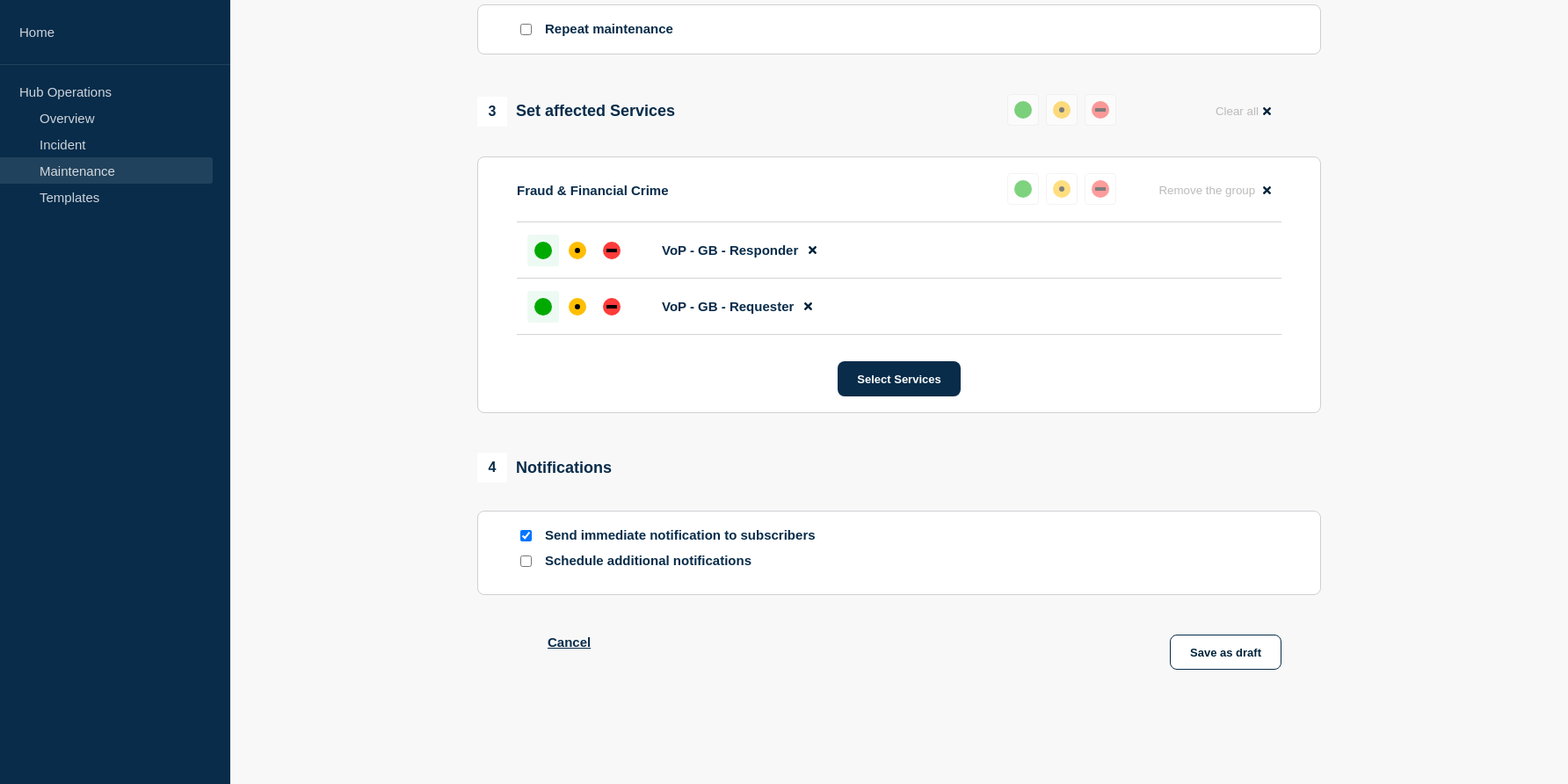
scroll to position [872, 0]
click at [1219, 654] on button "Save as draft" at bounding box center [1225, 652] width 112 height 35
